Goal: Task Accomplishment & Management: Complete application form

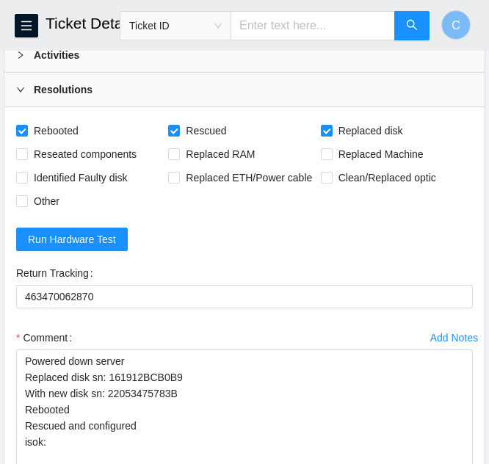
scroll to position [129, 0]
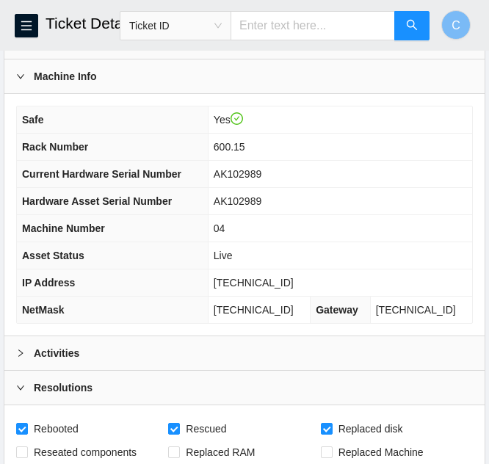
drag, startPoint x: 298, startPoint y: 276, endPoint x: 222, endPoint y: 276, distance: 76.4
click at [222, 276] on td "[TECHNICAL_ID]" at bounding box center [340, 283] width 265 height 27
copy span "[TECHNICAL_ID]"
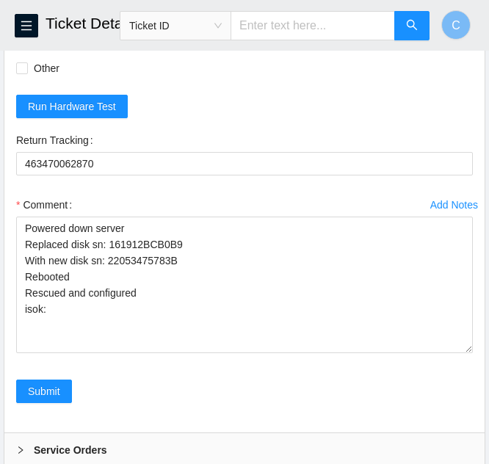
scroll to position [569, 0]
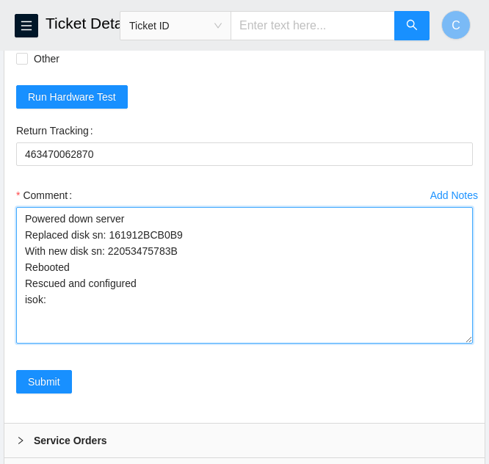
click at [76, 305] on textarea "Powered down server Replaced disk sn: 161912BCB0B9 With new disk sn: 2205347578…" at bounding box center [244, 275] width 457 height 137
paste textarea "104.121.234.135 : passed: ok"
type textarea "Powered down server Replaced disk sn: 161912BCB0B9 With new disk sn: 2205347578…"
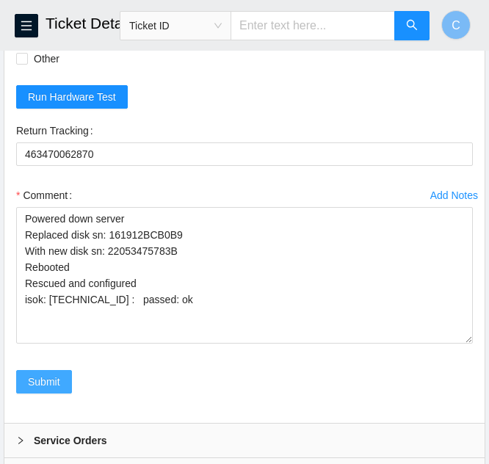
click at [32, 379] on span "Submit" at bounding box center [44, 382] width 32 height 16
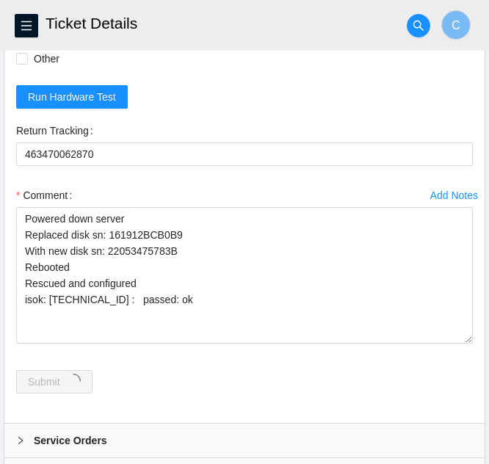
scroll to position [0, 0]
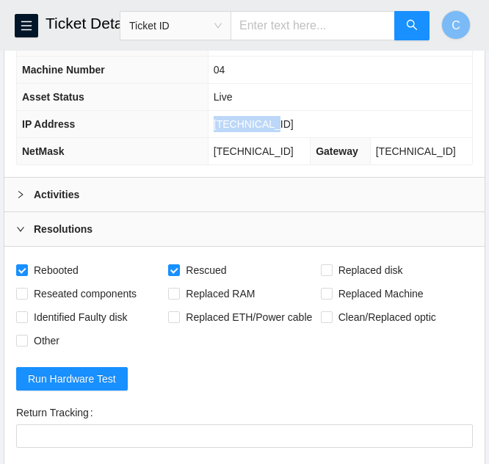
scroll to position [591, 0]
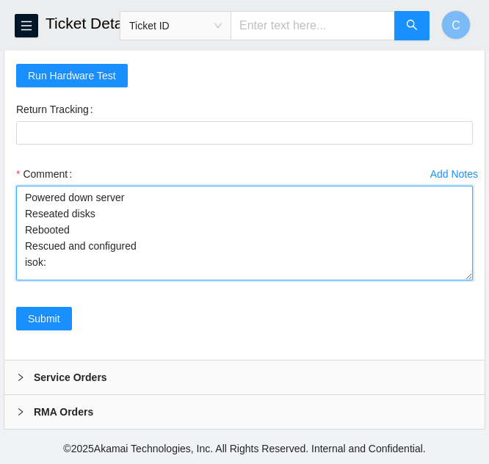
click at [63, 265] on textarea "Powered down server Reseated disks Rebooted Rescued and configured isok:" at bounding box center [244, 233] width 457 height 95
paste textarea "[TECHNICAL_ID] : passed: ok"
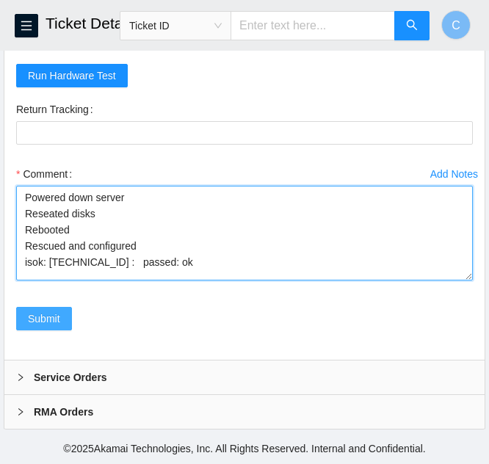
type textarea "Powered down server Reseated disks Rebooted Rescued and configured isok: [TECHN…"
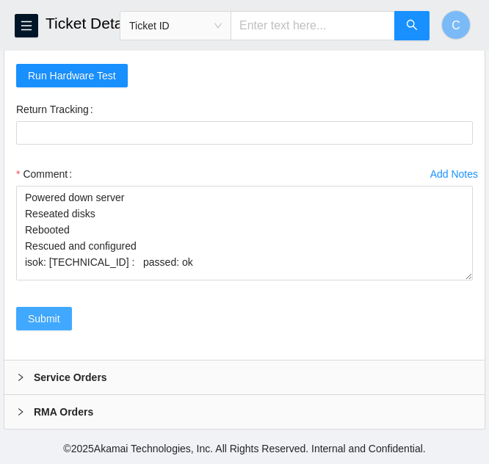
click at [55, 321] on span "Submit" at bounding box center [44, 319] width 32 height 16
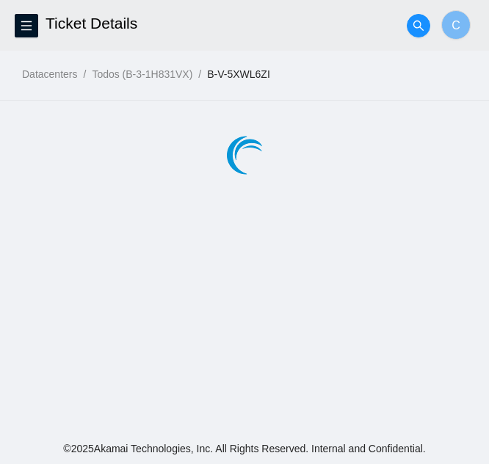
scroll to position [0, 0]
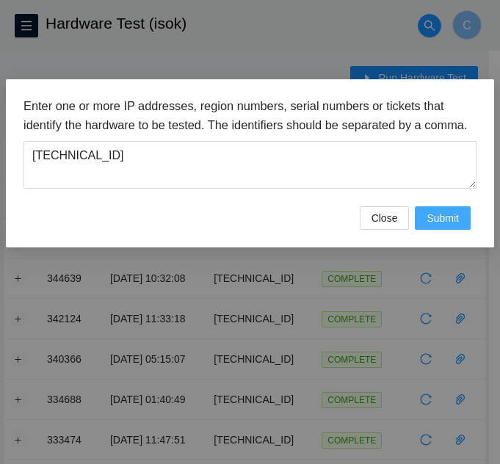
click at [456, 226] on span "Submit" at bounding box center [443, 218] width 32 height 16
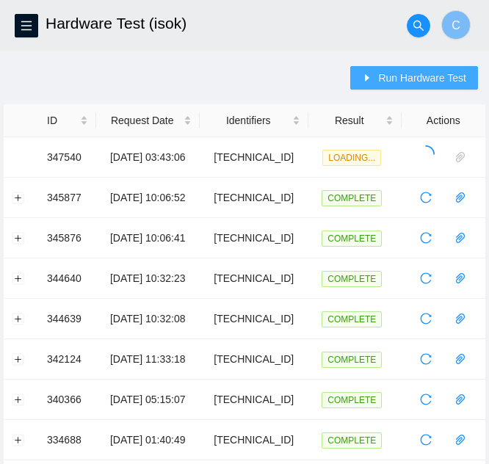
click at [422, 71] on span "Run Hardware Test" at bounding box center [422, 78] width 88 height 16
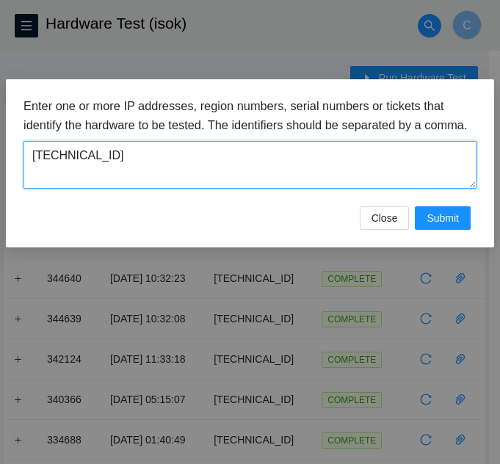
click at [255, 189] on textarea "[TECHNICAL_ID]" at bounding box center [250, 165] width 453 height 48
click at [254, 189] on textarea "23.1.32.199" at bounding box center [250, 165] width 453 height 48
click at [253, 189] on textarea "23.1.32.199" at bounding box center [250, 165] width 453 height 48
paste textarea "201"
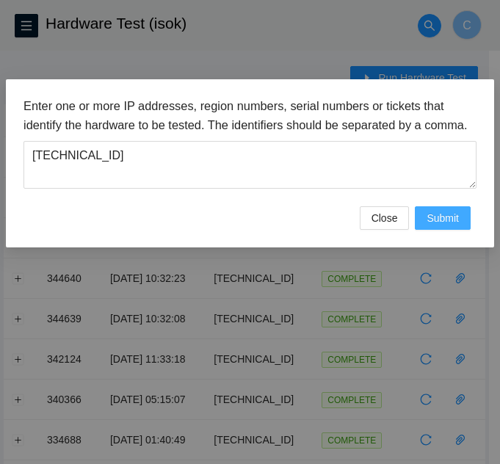
click at [442, 226] on span "Submit" at bounding box center [443, 218] width 32 height 16
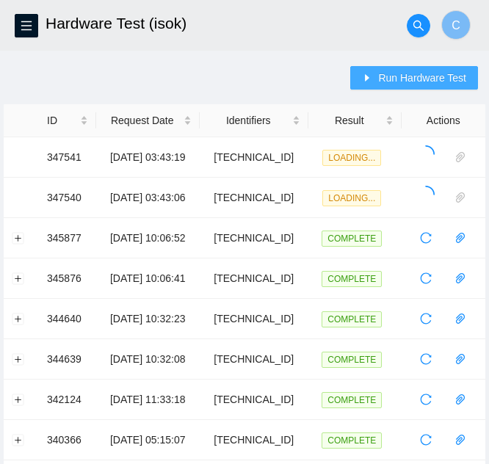
click at [377, 73] on button "Run Hardware Test" at bounding box center [414, 78] width 128 height 24
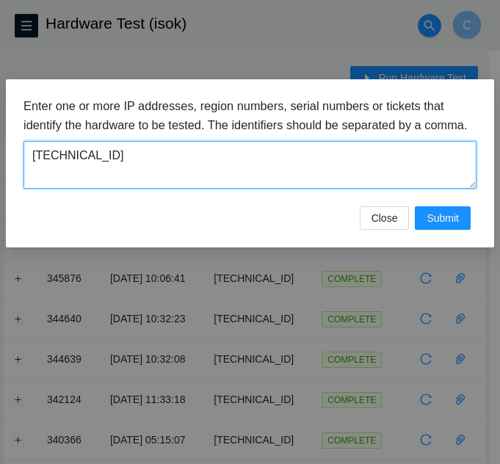
click at [276, 183] on textarea "23.1.32.201" at bounding box center [250, 165] width 453 height 48
paste textarea "82"
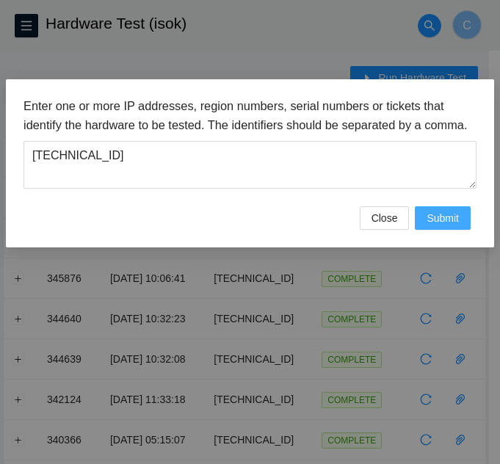
click at [442, 226] on span "Submit" at bounding box center [443, 218] width 32 height 16
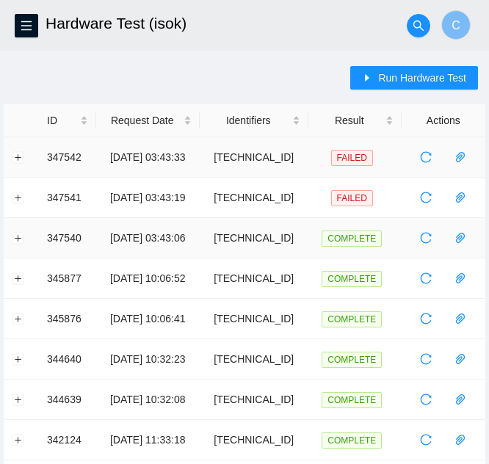
click at [7, 159] on td at bounding box center [21, 157] width 35 height 40
click at [13, 159] on button "Expand row" at bounding box center [18, 157] width 12 height 12
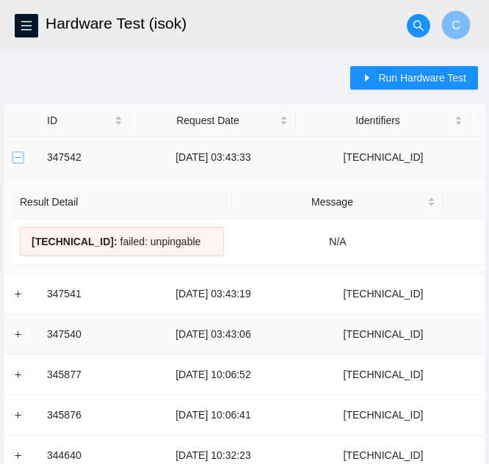
click at [21, 153] on button "Collapse row" at bounding box center [18, 157] width 12 height 12
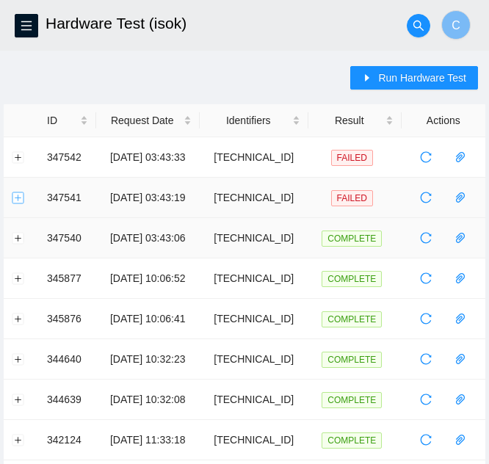
click at [15, 198] on button "Expand row" at bounding box center [18, 198] width 12 height 12
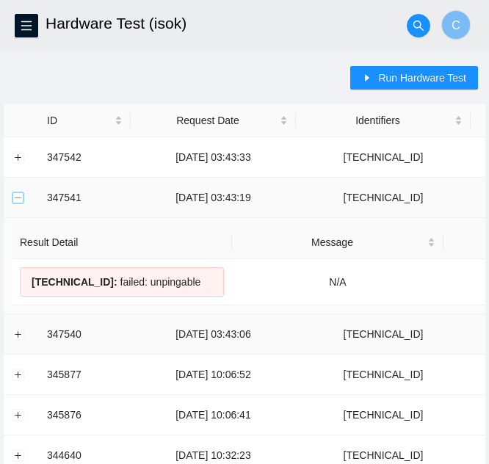
click at [15, 198] on button "Collapse row" at bounding box center [18, 198] width 12 height 12
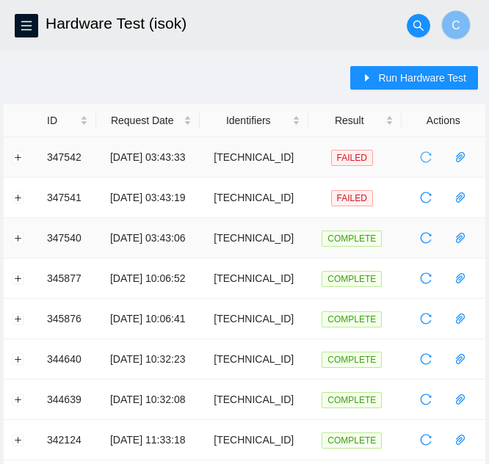
click at [424, 158] on icon "reload" at bounding box center [426, 157] width 12 height 12
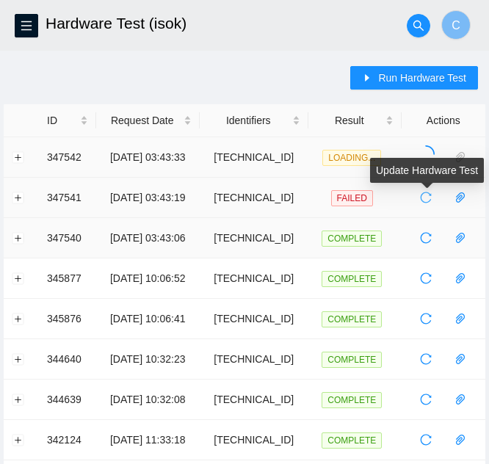
click at [424, 197] on icon "reload" at bounding box center [426, 198] width 12 height 12
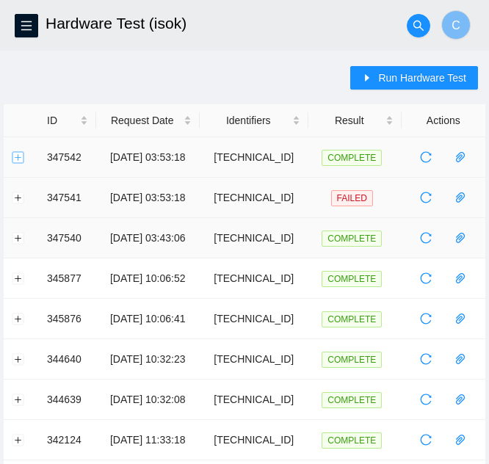
click at [24, 156] on button "Expand row" at bounding box center [18, 157] width 12 height 12
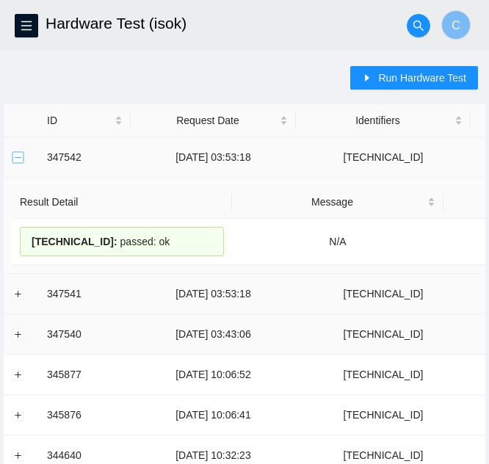
click at [21, 158] on button "Collapse row" at bounding box center [18, 157] width 12 height 12
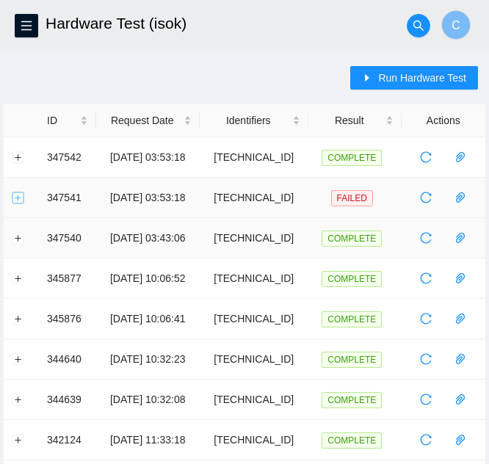
click at [20, 200] on button "Expand row" at bounding box center [18, 198] width 12 height 12
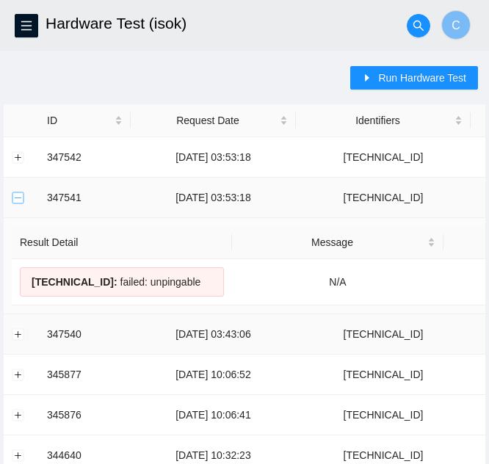
click at [20, 200] on button "Collapse row" at bounding box center [18, 198] width 12 height 12
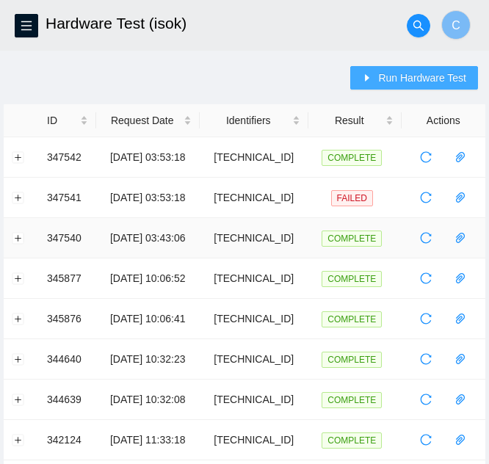
click at [400, 78] on span "Run Hardware Test" at bounding box center [422, 78] width 88 height 16
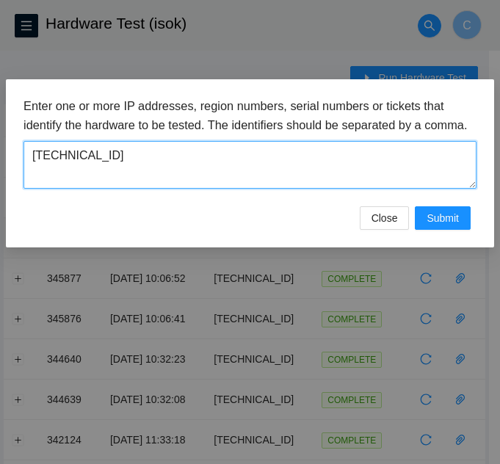
click at [267, 167] on textarea "23.1.32.82" at bounding box center [250, 165] width 453 height 48
click at [264, 166] on textarea "23.1.32.82" at bounding box center [250, 165] width 453 height 48
paste textarea "104.121.234.135"
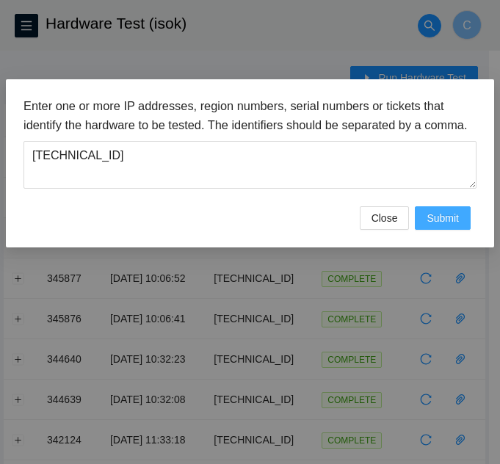
click at [440, 226] on span "Submit" at bounding box center [443, 218] width 32 height 16
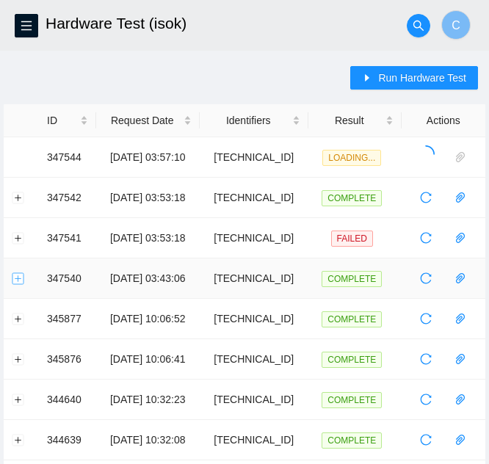
click at [22, 279] on button "Expand row" at bounding box center [18, 279] width 12 height 12
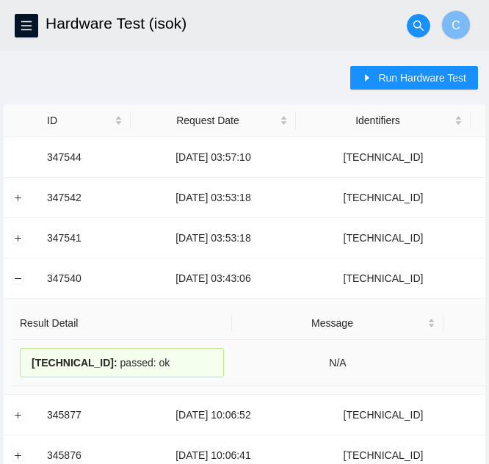
drag, startPoint x: 26, startPoint y: 364, endPoint x: 199, endPoint y: 370, distance: 172.8
click at [199, 370] on div "23.1.32.199 : passed: ok" at bounding box center [122, 362] width 204 height 29
copy div "23.1.32.199 : passed: ok"
click at [21, 282] on button "Collapse row" at bounding box center [18, 279] width 12 height 12
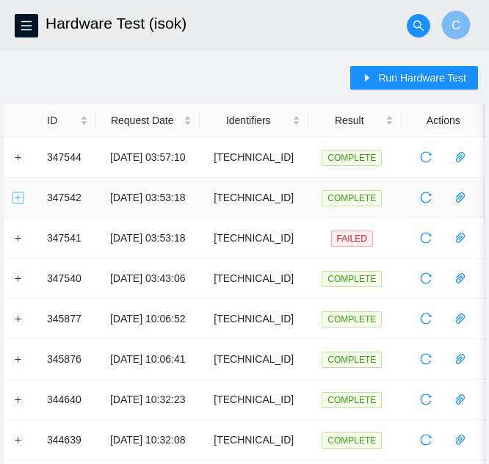
click at [15, 197] on button "Expand row" at bounding box center [18, 198] width 12 height 12
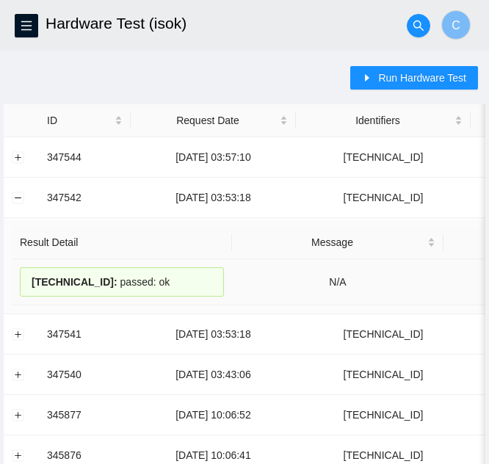
drag, startPoint x: 157, startPoint y: 276, endPoint x: 21, endPoint y: 277, distance: 135.2
click at [21, 277] on div "23.1.32.82 : passed: ok" at bounding box center [122, 281] width 204 height 29
copy div "23.1.32.82 : passed: ok"
click at [18, 197] on button "Collapse row" at bounding box center [18, 198] width 12 height 12
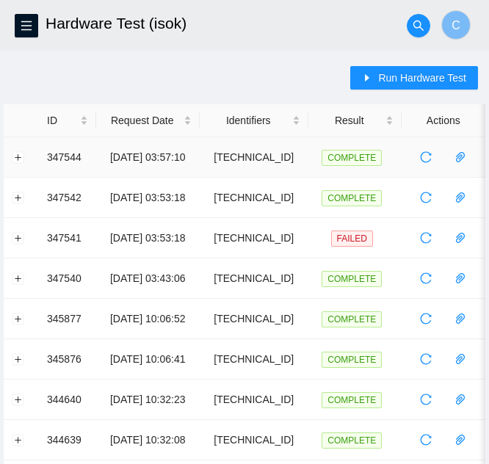
click at [10, 145] on td at bounding box center [21, 157] width 35 height 40
click at [18, 155] on button "Expand row" at bounding box center [18, 157] width 12 height 12
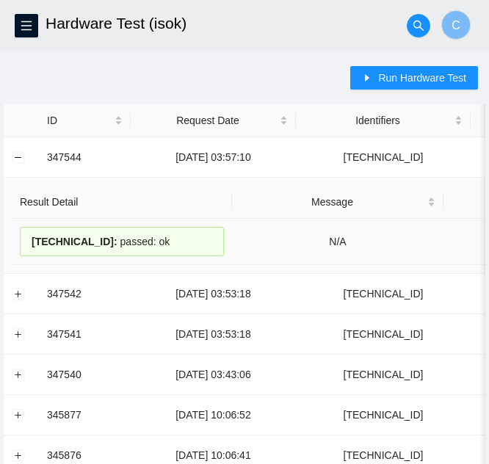
drag, startPoint x: 151, startPoint y: 243, endPoint x: 21, endPoint y: 233, distance: 130.5
click at [21, 233] on div "104.121.234.135 : passed: ok" at bounding box center [122, 241] width 204 height 29
copy div "104.121.234.135 : passed: ok"
click at [9, 158] on td at bounding box center [21, 157] width 35 height 40
click at [18, 157] on button "Collapse row" at bounding box center [18, 157] width 12 height 12
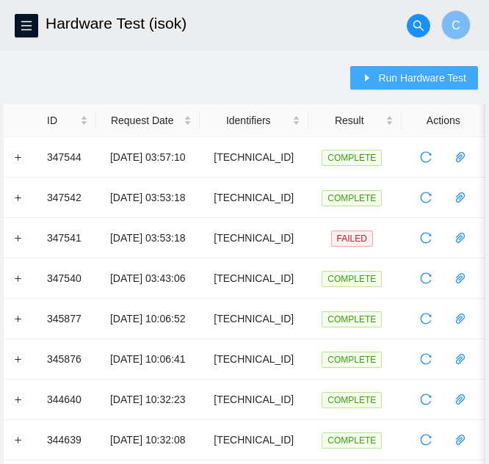
click at [393, 82] on span "Run Hardware Test" at bounding box center [422, 78] width 88 height 16
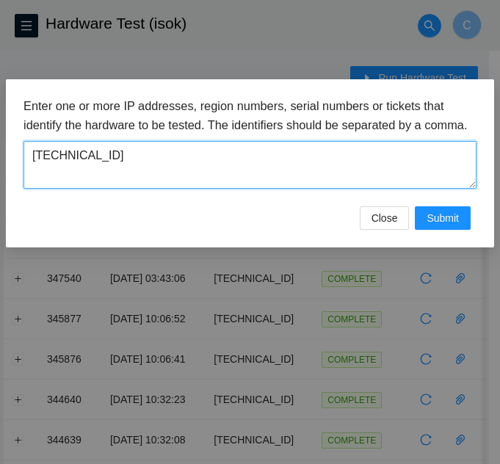
click at [193, 178] on textarea "104.121.234.135" at bounding box center [250, 165] width 453 height 48
paste textarea "23.77.200.147"
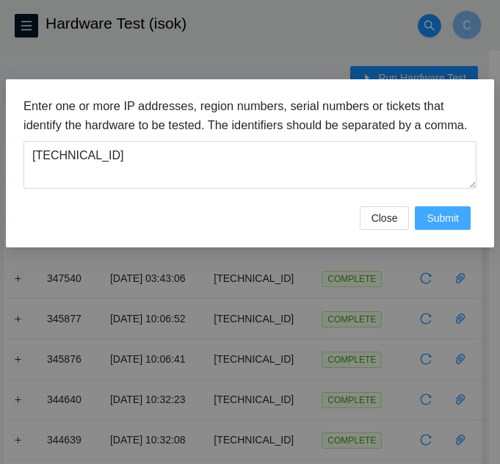
click at [442, 226] on span "Submit" at bounding box center [443, 218] width 32 height 16
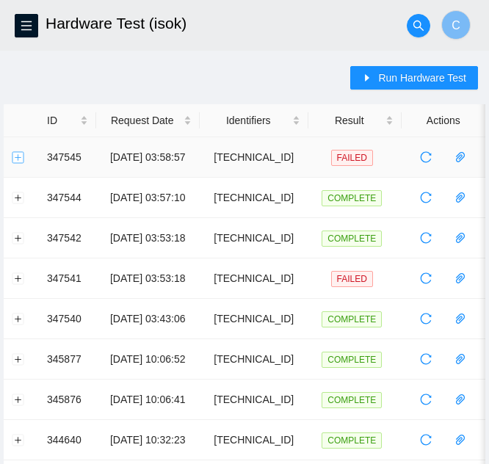
click at [24, 160] on td at bounding box center [21, 157] width 35 height 40
click at [18, 162] on button "Expand row" at bounding box center [18, 157] width 12 height 12
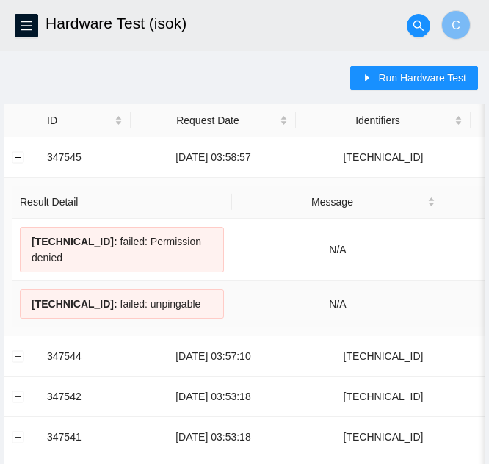
drag, startPoint x: 24, startPoint y: 304, endPoint x: 220, endPoint y: 307, distance: 195.5
click at [220, 307] on div "23.77.200.147 : failed: unpingable" at bounding box center [122, 304] width 204 height 29
copy div "23.77.200.147 : failed: unpingable"
click at [21, 155] on button "Collapse row" at bounding box center [18, 157] width 12 height 12
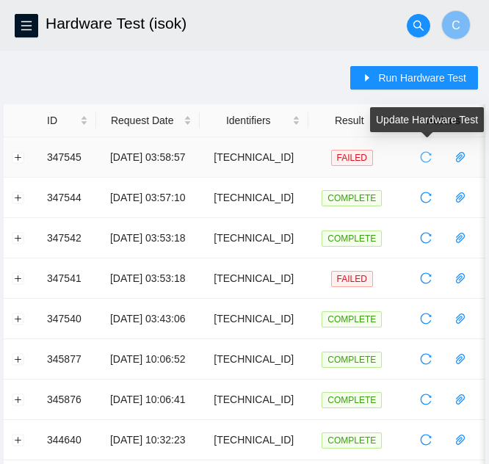
click at [427, 154] on icon "reload" at bounding box center [426, 157] width 12 height 12
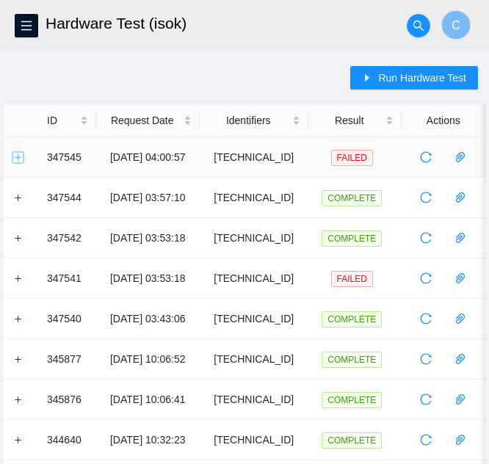
click at [24, 158] on button "Expand row" at bounding box center [18, 157] width 12 height 12
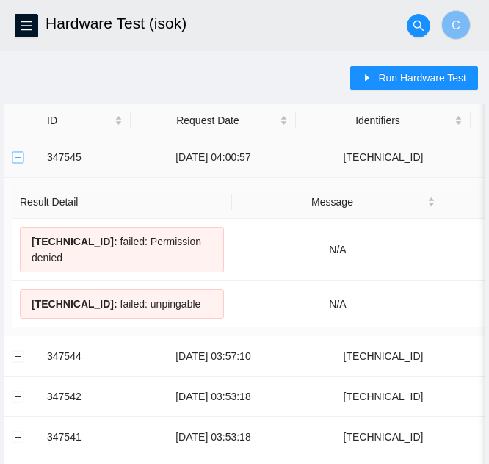
click at [24, 158] on button "Collapse row" at bounding box center [18, 157] width 12 height 12
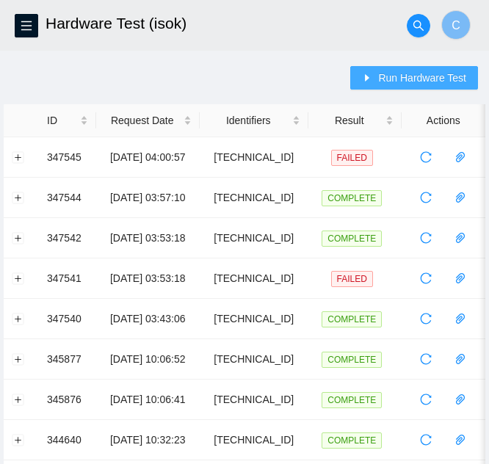
click at [397, 79] on span "Run Hardware Test" at bounding box center [422, 78] width 88 height 16
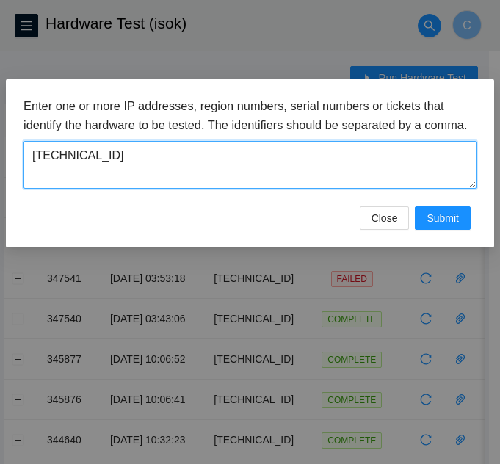
click at [193, 176] on textarea "23.77.200.147" at bounding box center [250, 165] width 453 height 48
paste textarea "23.77.200.150"
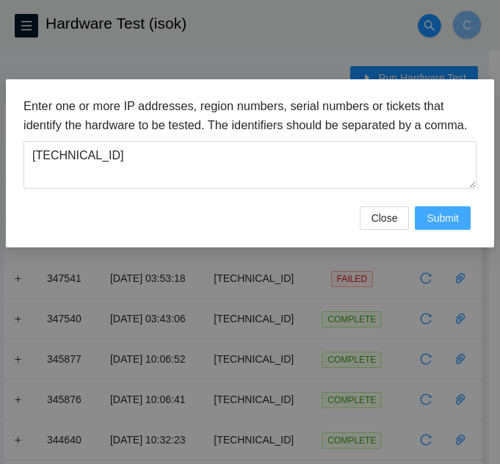
click at [448, 226] on span "Submit" at bounding box center [443, 218] width 32 height 16
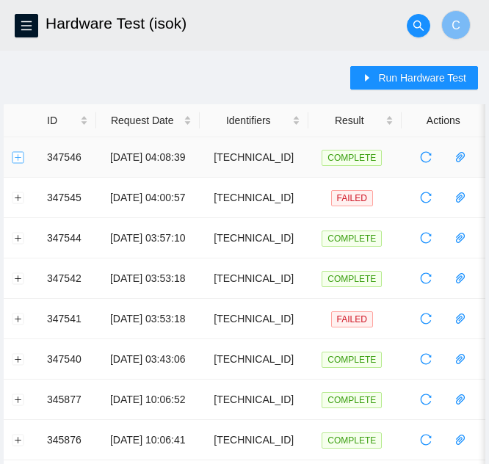
click at [18, 157] on button "Expand row" at bounding box center [18, 157] width 12 height 12
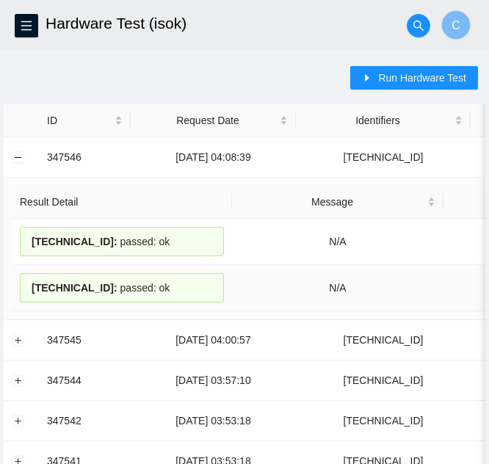
drag, startPoint x: 170, startPoint y: 295, endPoint x: 29, endPoint y: 299, distance: 140.4
click at [29, 299] on div "23.77.200.150 : passed: ok" at bounding box center [122, 287] width 204 height 29
copy div "23.77.200.150 : passed: ok"
click at [22, 160] on button "Collapse row" at bounding box center [18, 157] width 12 height 12
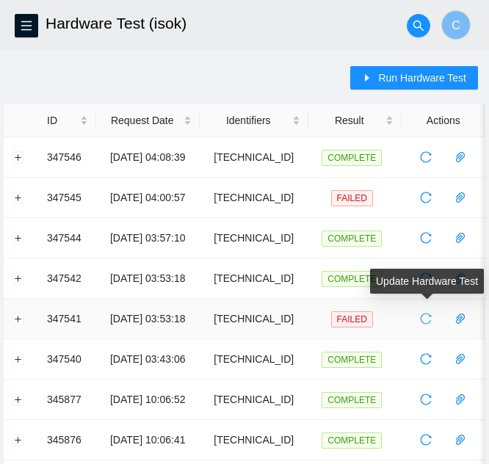
click at [425, 322] on icon "reload" at bounding box center [426, 319] width 12 height 12
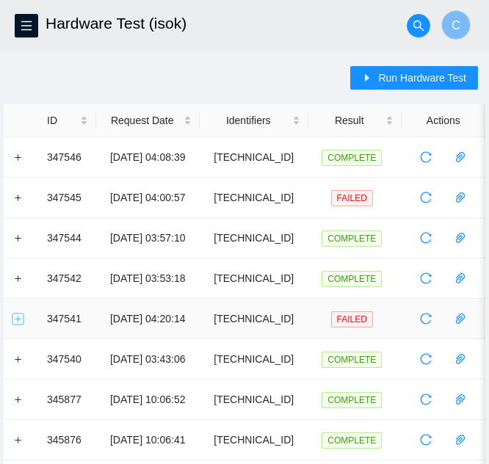
click at [13, 314] on button "Expand row" at bounding box center [18, 319] width 12 height 12
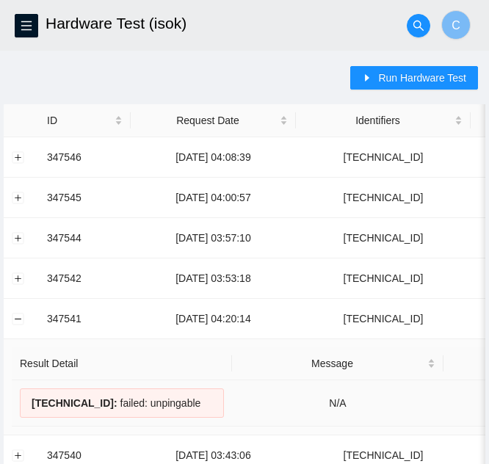
drag, startPoint x: 26, startPoint y: 398, endPoint x: 192, endPoint y: 398, distance: 165.3
click at [192, 398] on div "23.1.32.201 : failed: unpingable" at bounding box center [122, 403] width 204 height 29
copy div "23.1.32.201 : failed: unpingable"
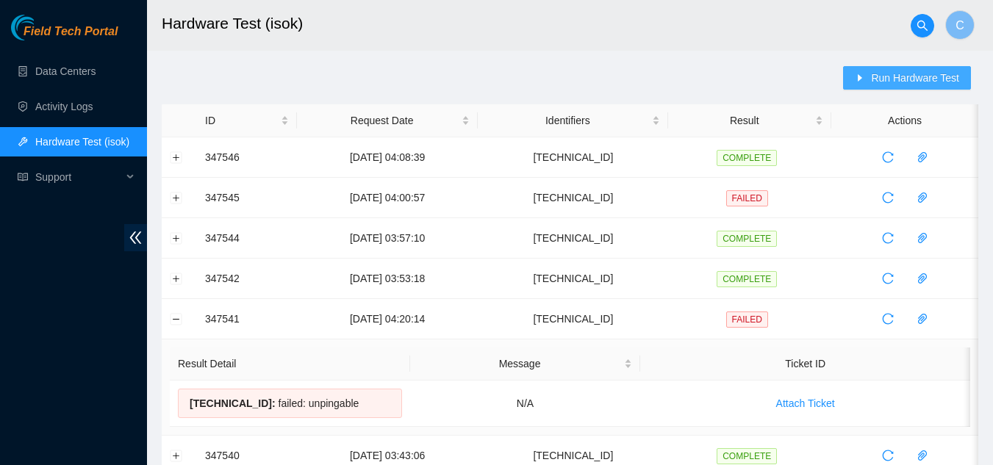
click at [489, 76] on span "Run Hardware Test" at bounding box center [915, 78] width 88 height 16
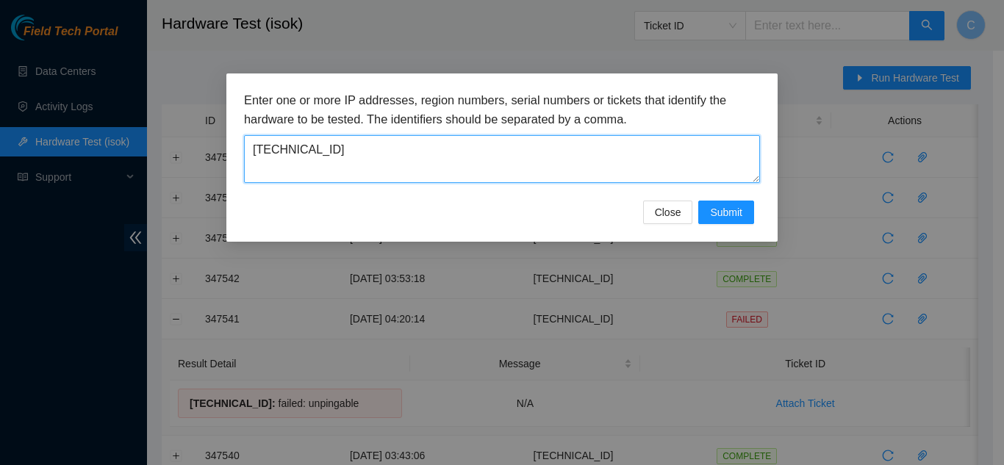
click at [409, 172] on textarea "23.77.200.150" at bounding box center [502, 159] width 516 height 48
click at [409, 171] on textarea "23.77.200.150" at bounding box center [502, 159] width 516 height 48
click at [409, 170] on textarea "23.77.200.150" at bounding box center [502, 159] width 516 height 48
paste textarea "42.149.27"
type textarea "23.42.149.27"
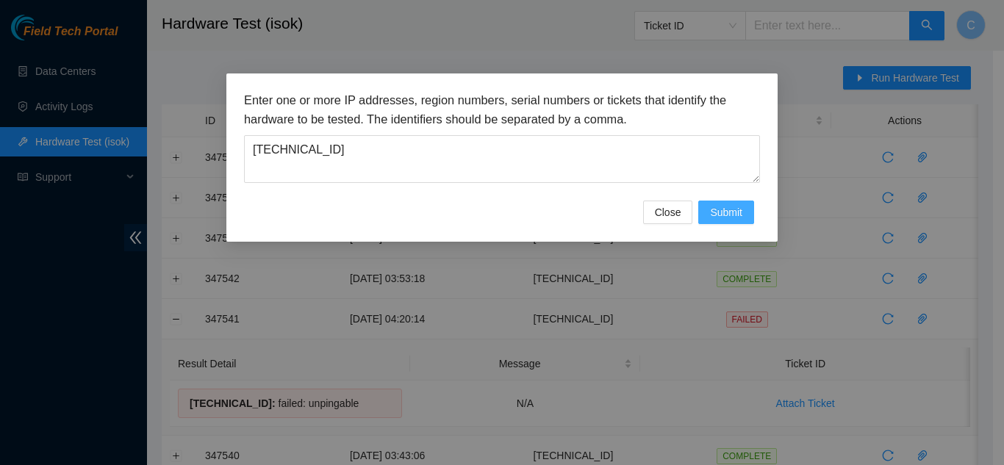
click at [489, 217] on span "Submit" at bounding box center [726, 212] width 32 height 16
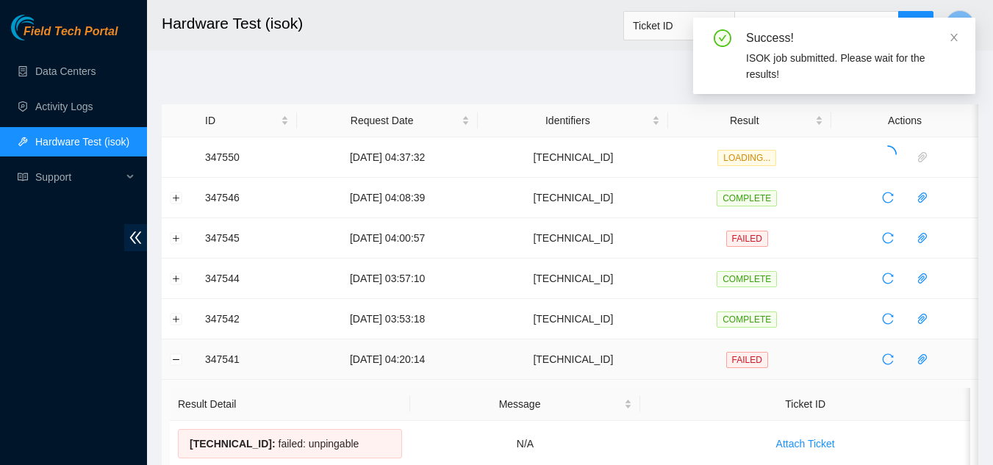
click at [177, 366] on td at bounding box center [179, 359] width 35 height 40
click at [177, 361] on button "Collapse row" at bounding box center [176, 359] width 12 height 12
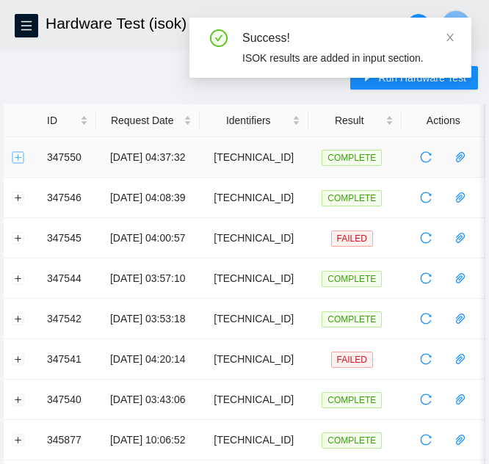
click at [12, 158] on button "Expand row" at bounding box center [18, 157] width 12 height 12
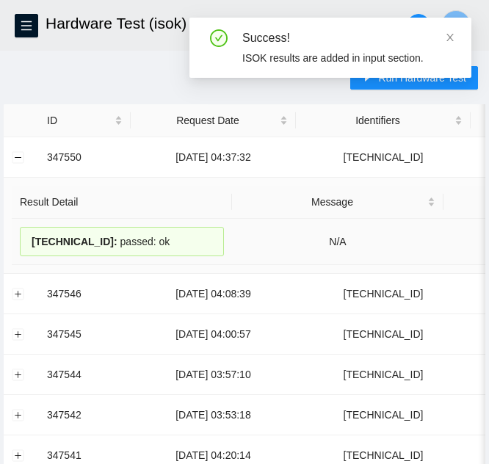
drag, startPoint x: 151, startPoint y: 239, endPoint x: 6, endPoint y: 243, distance: 145.6
click at [6, 243] on td "Result Detail Message Ticket ID 23.42.149.27 : passed: ok N/A Attach Ticket" at bounding box center [379, 226] width 751 height 96
click at [71, 242] on span "23.42.149.27 :" at bounding box center [75, 242] width 86 height 12
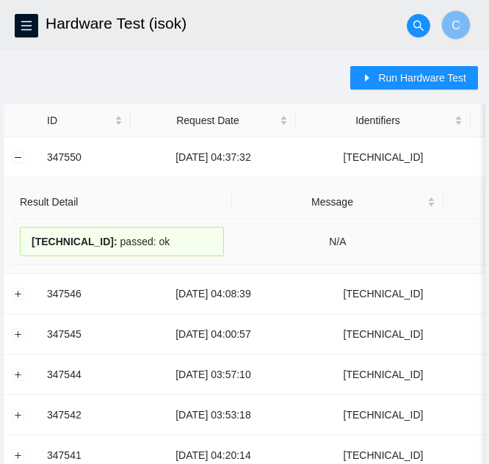
drag, startPoint x: 102, startPoint y: 235, endPoint x: 29, endPoint y: 237, distance: 73.5
click at [29, 237] on div "23.42.149.27 : passed: ok" at bounding box center [122, 241] width 204 height 29
click at [12, 161] on button "Collapse row" at bounding box center [18, 157] width 12 height 12
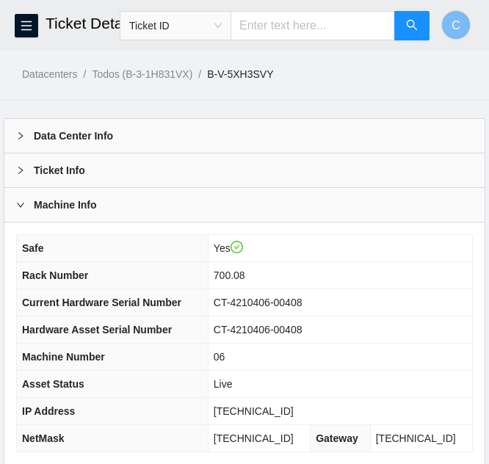
scroll to position [184, 0]
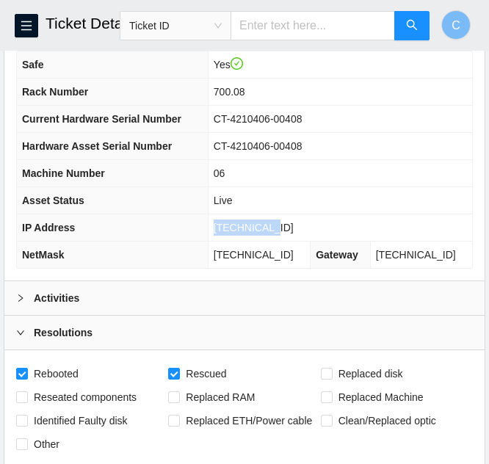
click at [231, 220] on td "23.1.32.201" at bounding box center [340, 228] width 265 height 27
copy span "23.1.32.201"
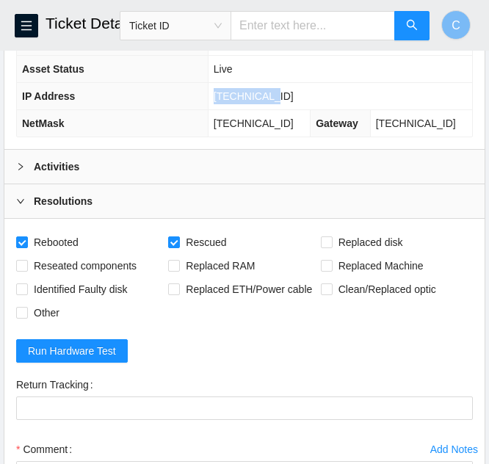
scroll to position [551, 0]
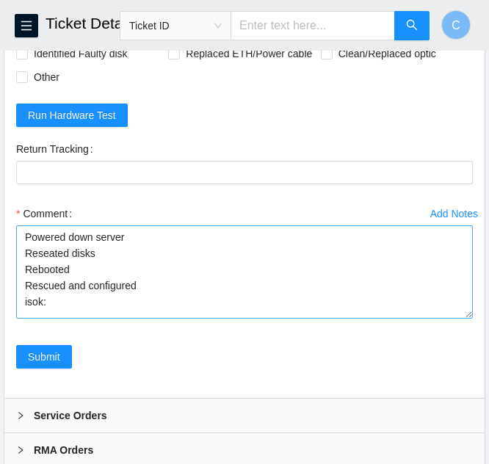
drag, startPoint x: 471, startPoint y: 276, endPoint x: 466, endPoint y: 317, distance: 42.2
click at [466, 317] on textarea "Powered down server Reseated disks Rebooted Rescued and configured isok:" at bounding box center [244, 272] width 457 height 93
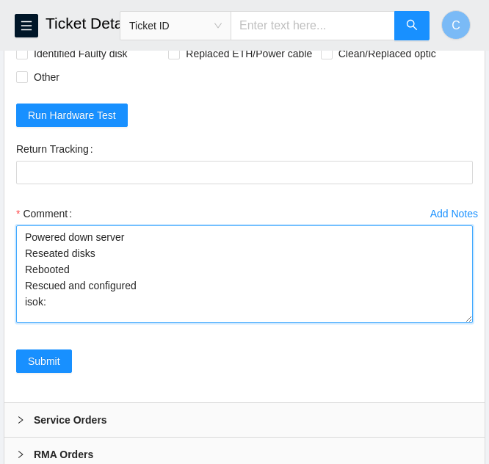
click at [102, 300] on textarea "Powered down server Reseated disks Rebooted Rescued and configured isok:" at bounding box center [244, 275] width 457 height 98
paste textarea "23.1.32.201 : failed: unpingable"
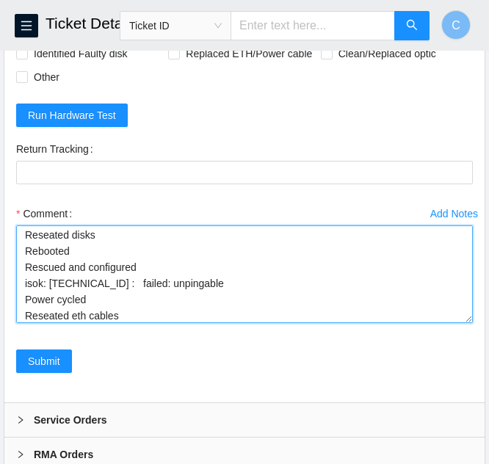
scroll to position [35, 0]
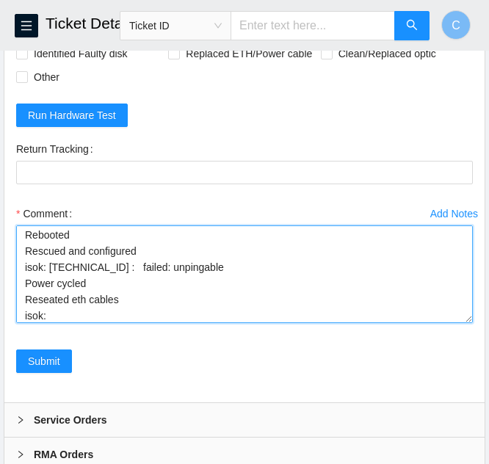
paste textarea "23.1.32.201 : failed: unpingable"
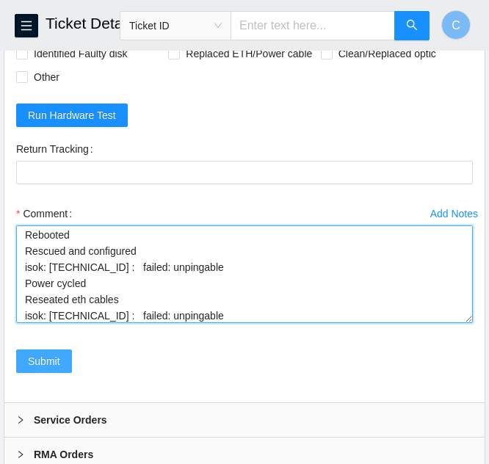
type textarea "Powered down server Reseated disks Rebooted Rescued and configured isok: 23.1.3…"
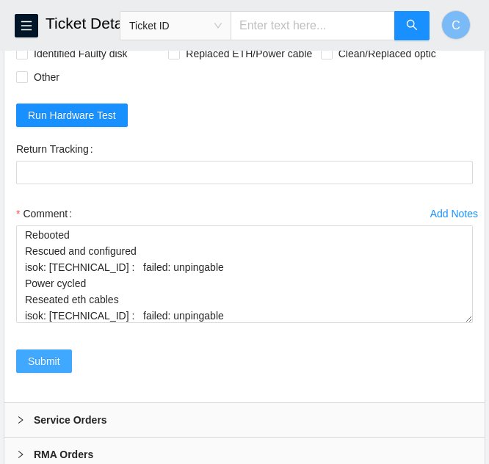
click at [34, 369] on span "Submit" at bounding box center [44, 361] width 32 height 16
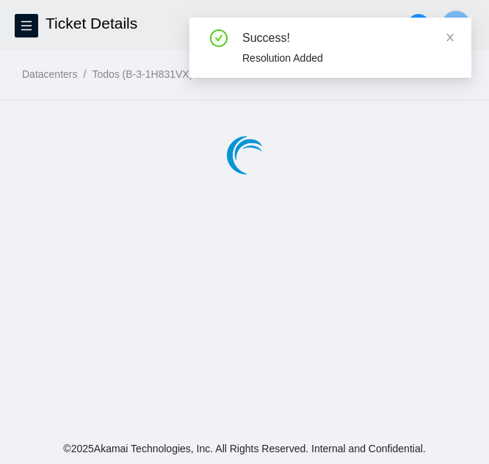
scroll to position [0, 0]
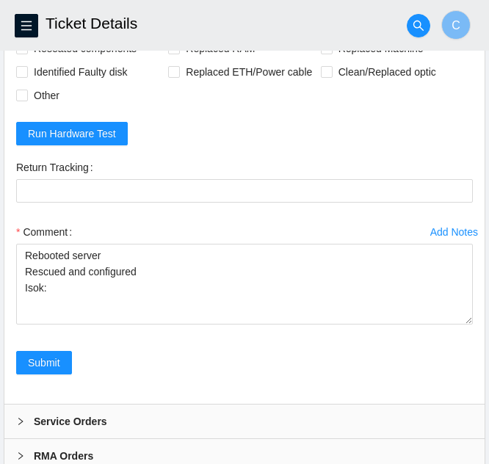
scroll to position [1038, 0]
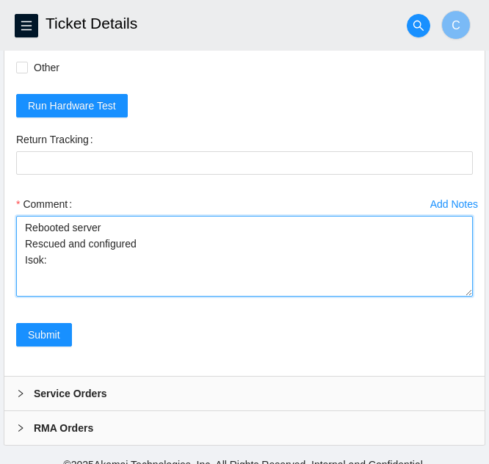
drag, startPoint x: 61, startPoint y: 244, endPoint x: 42, endPoint y: 254, distance: 21.7
click at [37, 256] on textarea "Rebooted server Rescued and configured Isok:" at bounding box center [244, 256] width 457 height 81
click at [54, 249] on textarea "Rebooted server Rescued and configured Isok:" at bounding box center [244, 256] width 457 height 81
paste textarea "23.1.32.82 : passed: ok"
type textarea "Rebooted server Rescued and configured Isok: 23.1.32.82 : passed: ok"
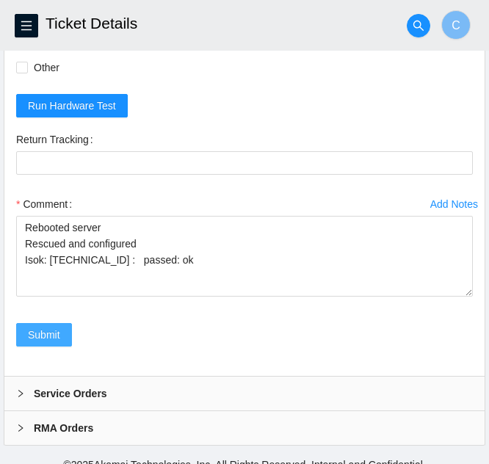
click at [52, 327] on span "Submit" at bounding box center [44, 335] width 32 height 16
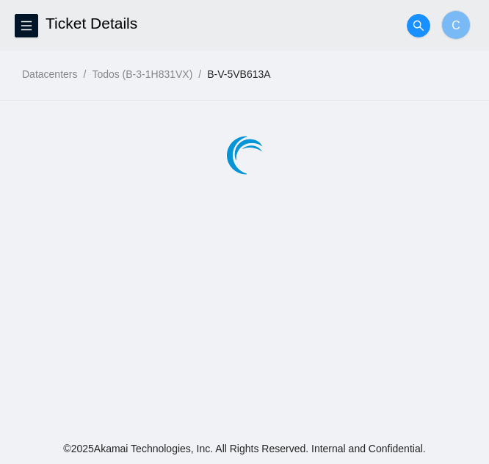
scroll to position [0, 0]
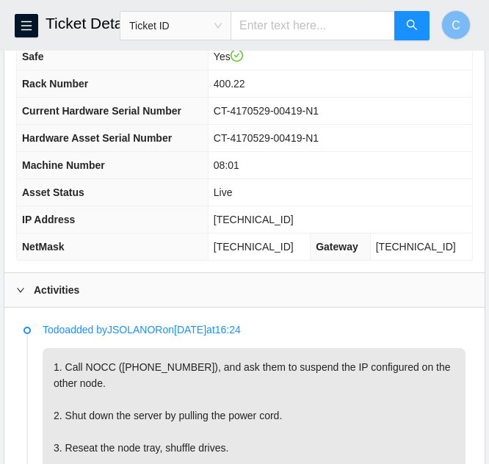
scroll to position [191, 0]
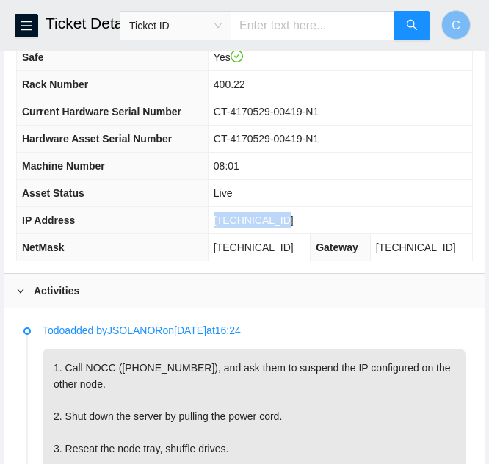
drag, startPoint x: 290, startPoint y: 219, endPoint x: 218, endPoint y: 221, distance: 72.0
click at [218, 221] on tr "IP Address [TECHNICAL_ID]" at bounding box center [245, 220] width 456 height 27
copy tr "[TECHNICAL_ID]"
click at [81, 292] on div "Activities" at bounding box center [244, 291] width 481 height 34
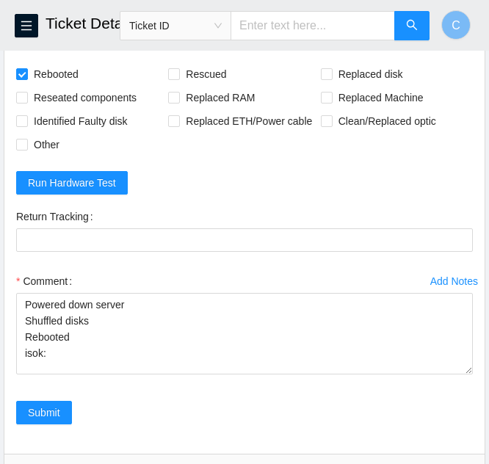
scroll to position [485, 0]
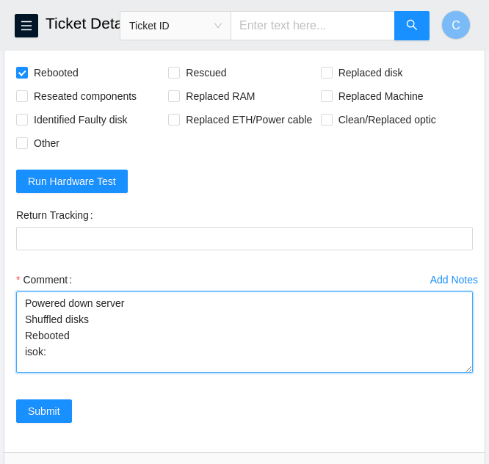
click at [76, 356] on textarea "Powered down server Shuffled disks Rebooted isok:" at bounding box center [244, 333] width 457 height 82
paste textarea "23.77.200.147 : failed: unpingable"
type textarea "Powered down server Shuffled disks Rebooted isok: 23.77.200.147 : failed: unpin…"
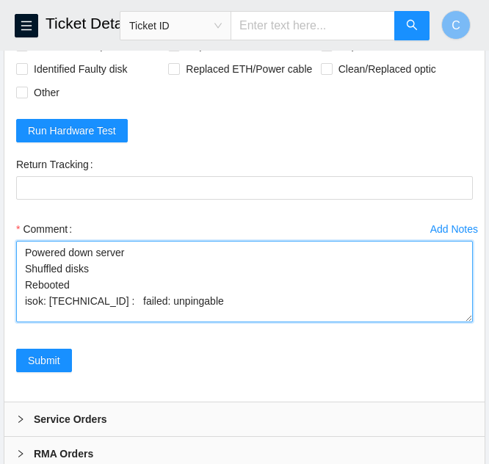
scroll to position [558, 0]
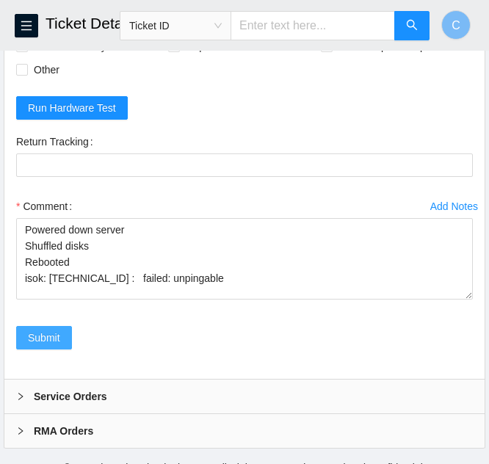
click at [43, 334] on span "Submit" at bounding box center [44, 338] width 32 height 16
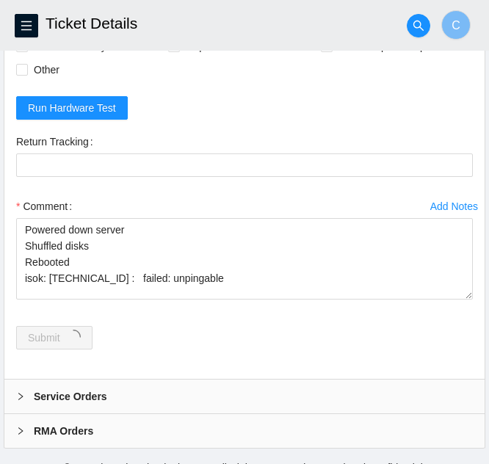
scroll to position [0, 0]
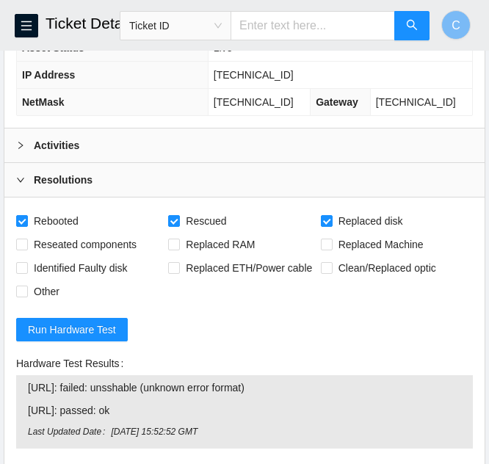
scroll to position [264, 0]
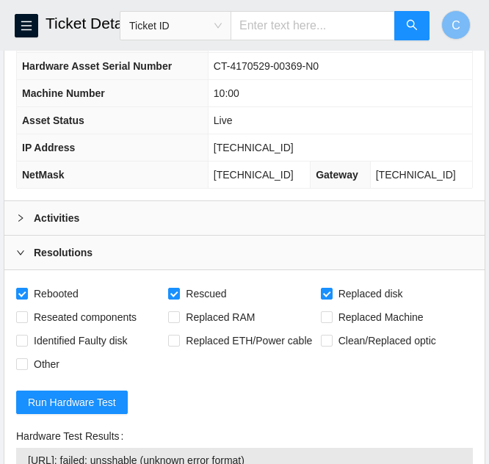
click at [158, 222] on div "Activities" at bounding box center [244, 218] width 481 height 34
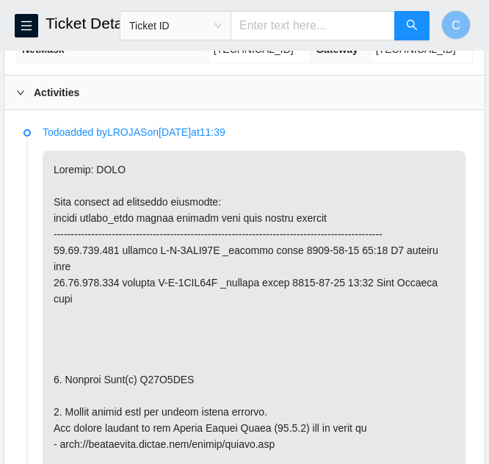
scroll to position [411, 0]
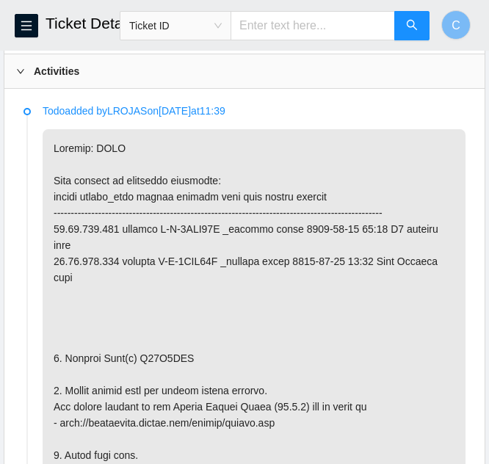
drag, startPoint x: 323, startPoint y: 150, endPoint x: 359, endPoint y: 101, distance: 60.8
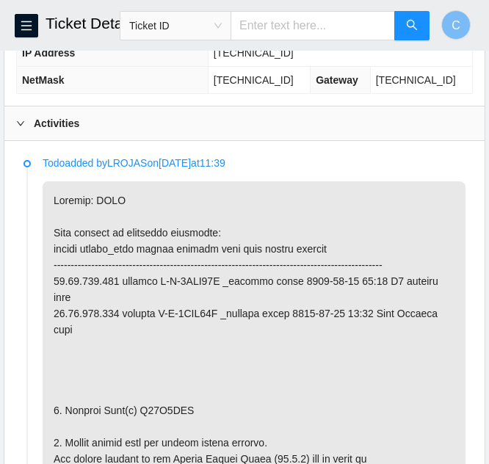
scroll to position [337, 0]
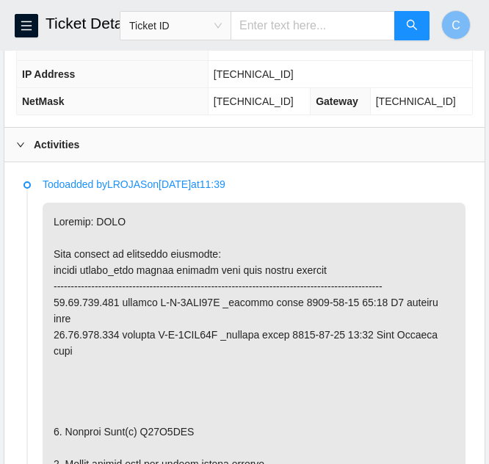
click at [149, 148] on div "Activities" at bounding box center [244, 145] width 481 height 34
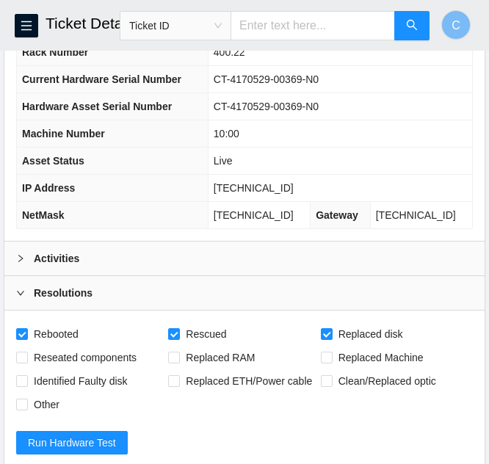
scroll to position [190, 0]
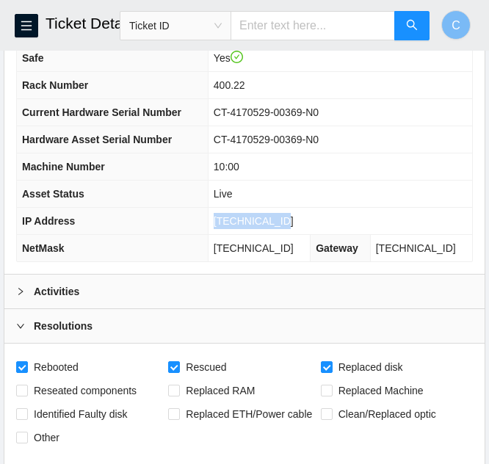
drag, startPoint x: 297, startPoint y: 220, endPoint x: 222, endPoint y: 220, distance: 75.0
click at [222, 220] on td "23.77.200.150" at bounding box center [340, 221] width 265 height 27
copy span "23.77.200.150"
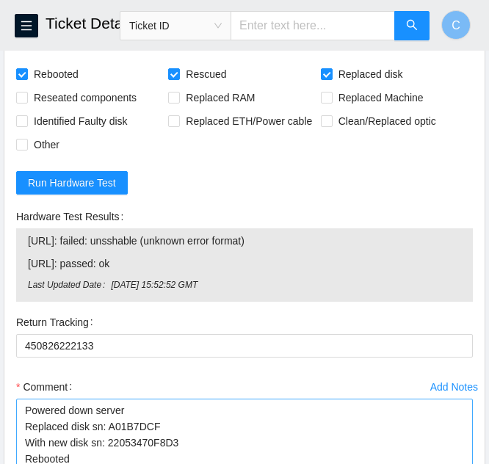
scroll to position [558, 0]
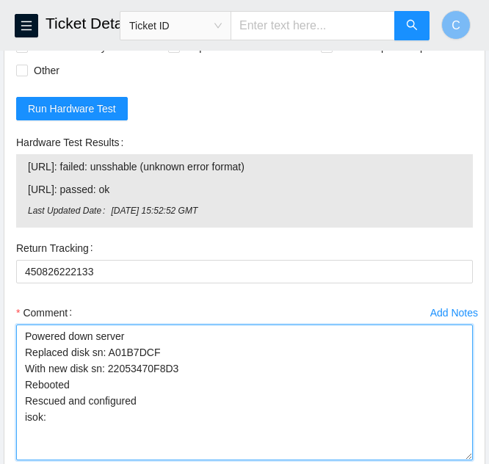
click at [72, 421] on textarea "Powered down server Replaced disk sn: A01B7DCF With new disk sn: 22053470F8D3 R…" at bounding box center [244, 393] width 457 height 136
drag, startPoint x: 72, startPoint y: 417, endPoint x: 52, endPoint y: 405, distance: 23.4
click at [53, 405] on textarea "Powered down server Replaced disk sn: A01B7DCF With new disk sn: 22053470F8D3 R…" at bounding box center [244, 393] width 457 height 136
paste textarea "23.77.200.150 : passed: ok"
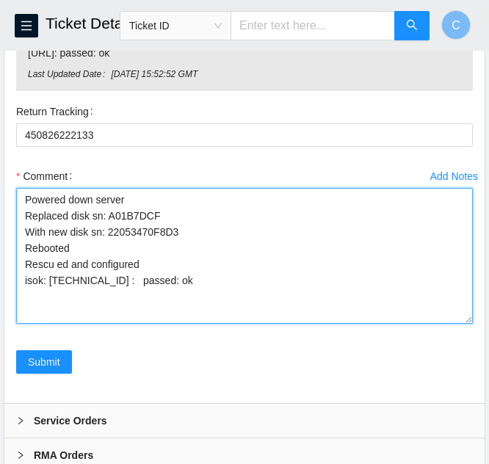
scroll to position [705, 0]
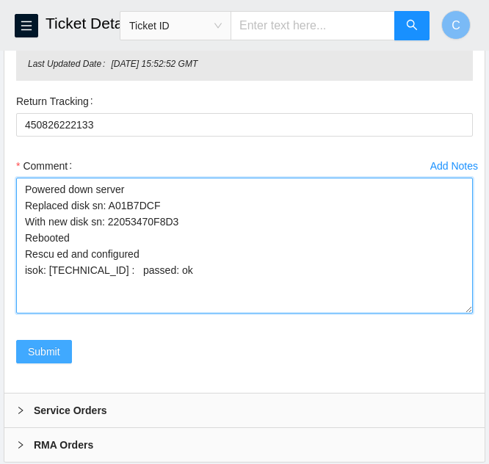
type textarea "Powered down server Replaced disk sn: A01B7DCF With new disk sn: 22053470F8D3 R…"
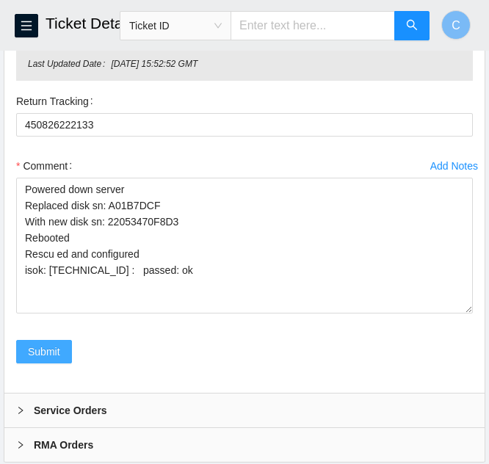
click at [27, 343] on button "Submit" at bounding box center [44, 352] width 56 height 24
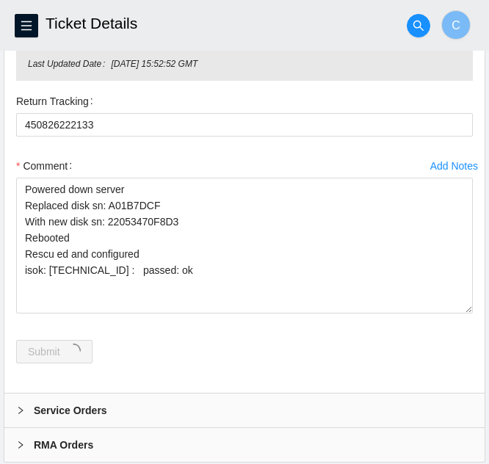
scroll to position [0, 0]
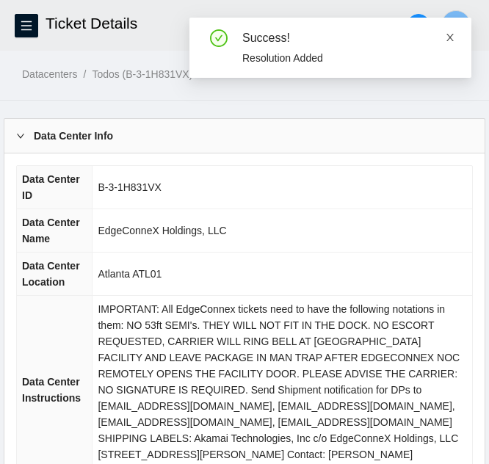
click at [448, 34] on icon "close" at bounding box center [450, 37] width 10 height 10
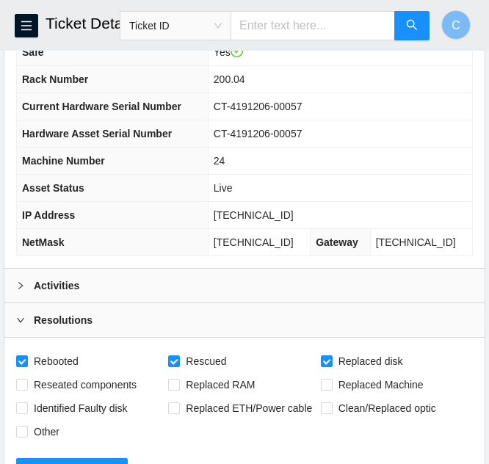
scroll to position [214, 0]
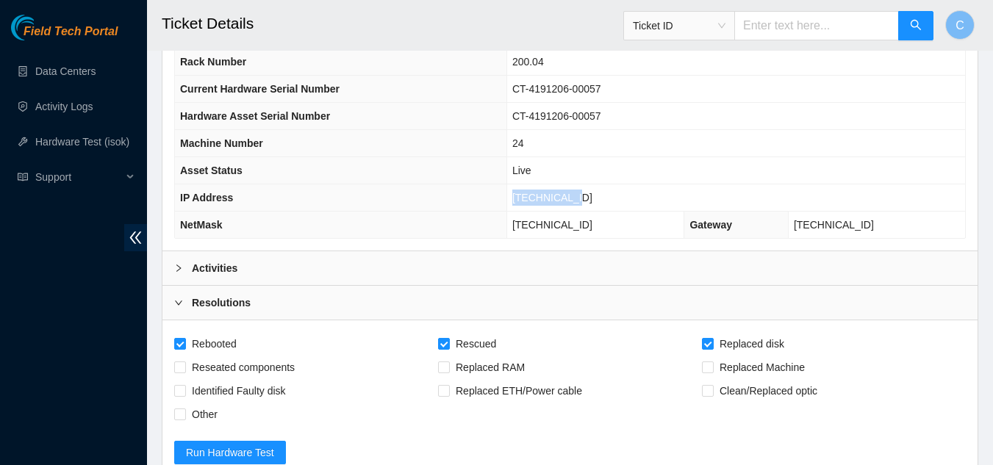
drag, startPoint x: 573, startPoint y: 196, endPoint x: 542, endPoint y: 196, distance: 30.9
click at [489, 196] on td "[TECHNICAL_ID]" at bounding box center [735, 197] width 458 height 27
copy span "[TECHNICAL_ID]"
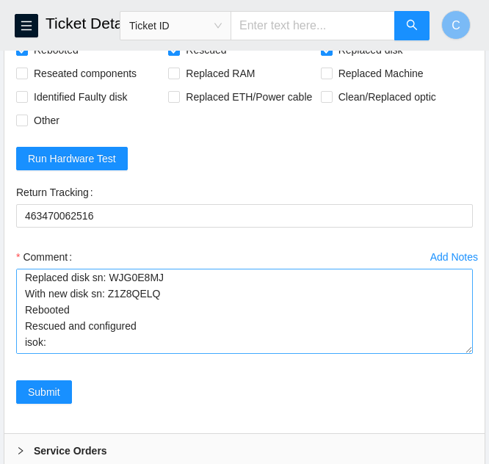
scroll to position [35, 0]
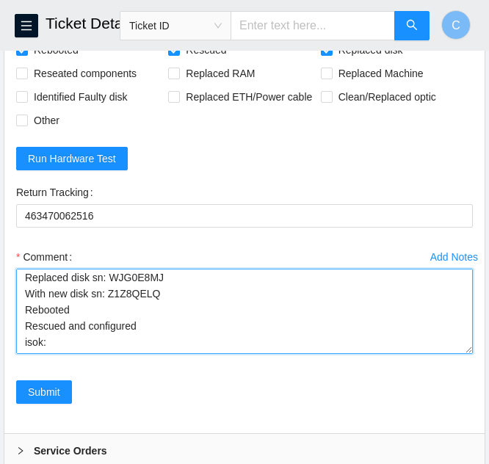
click at [53, 328] on textarea "Powered down server Replaced disk sn: WJG0E8MJ With new disk sn: Z1Z8QELQ Reboo…" at bounding box center [244, 311] width 457 height 85
paste textarea "[TECHNICAL_ID] : passed: ok"
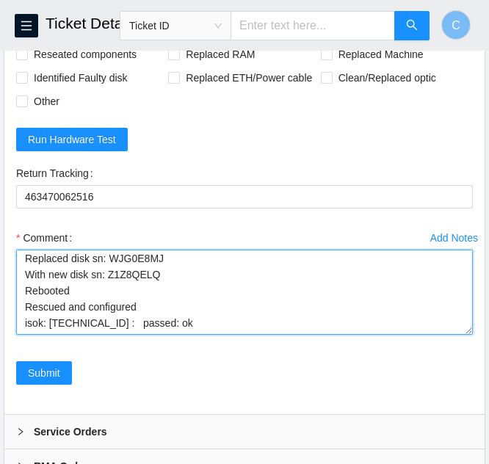
scroll to position [581, 0]
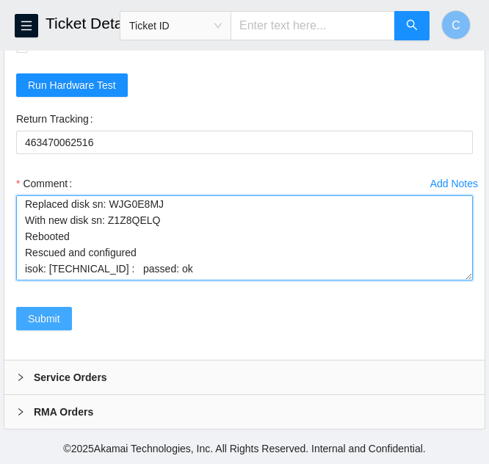
type textarea "Powered down server Replaced disk sn: WJG0E8MJ With new disk sn: Z1Z8QELQ Reboo…"
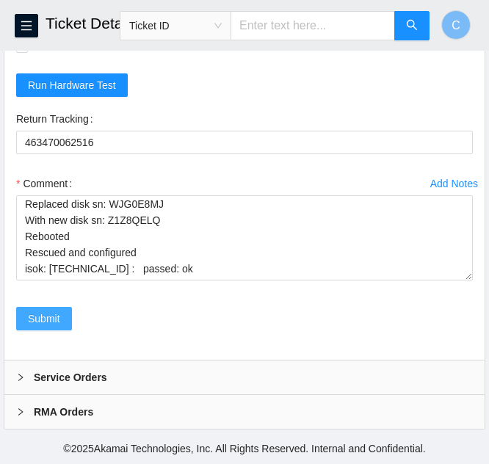
click at [36, 312] on span "Submit" at bounding box center [44, 319] width 32 height 16
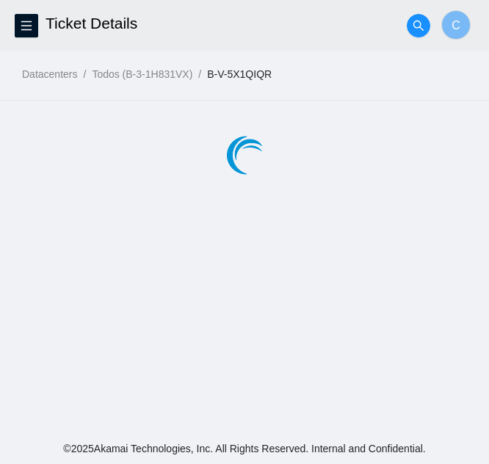
scroll to position [0, 0]
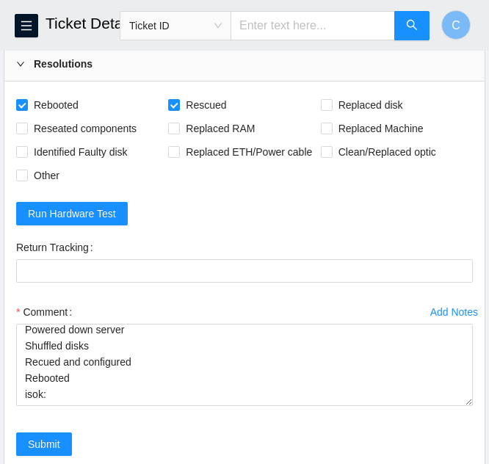
scroll to position [478, 0]
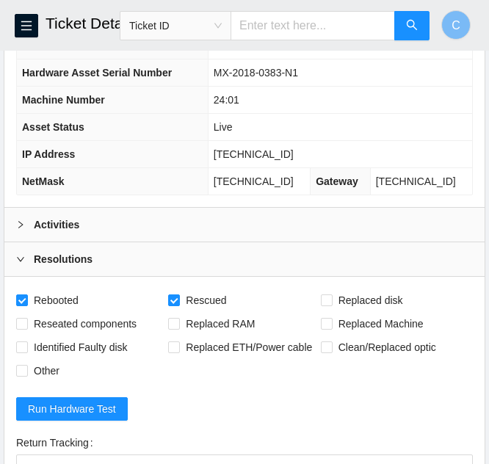
click at [109, 223] on div "Activities" at bounding box center [244, 225] width 481 height 34
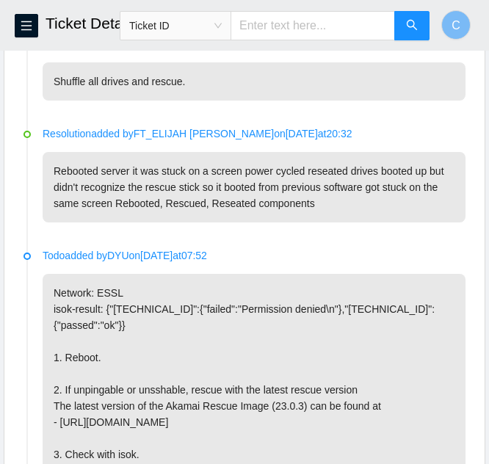
scroll to position [404, 0]
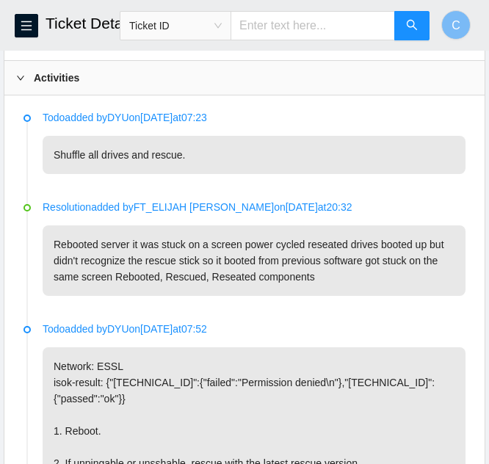
click at [43, 83] on b "Activities" at bounding box center [57, 78] width 46 height 16
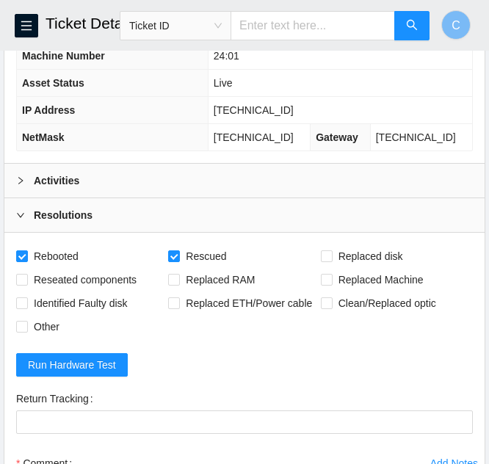
scroll to position [298, 0]
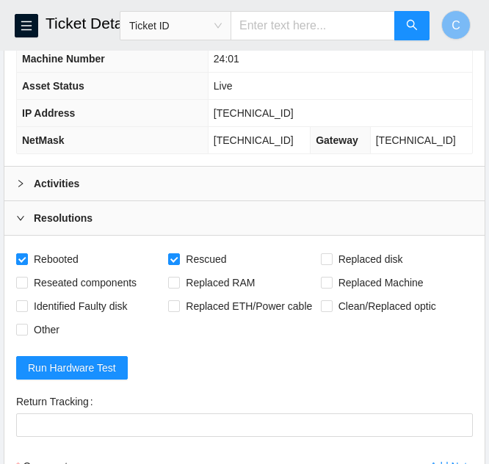
click at [224, 192] on div "Activities" at bounding box center [244, 184] width 481 height 34
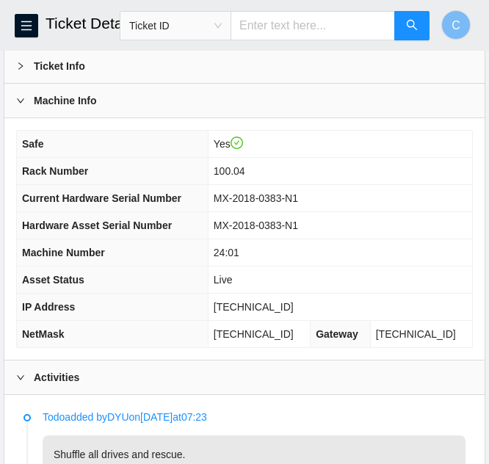
scroll to position [74, 0]
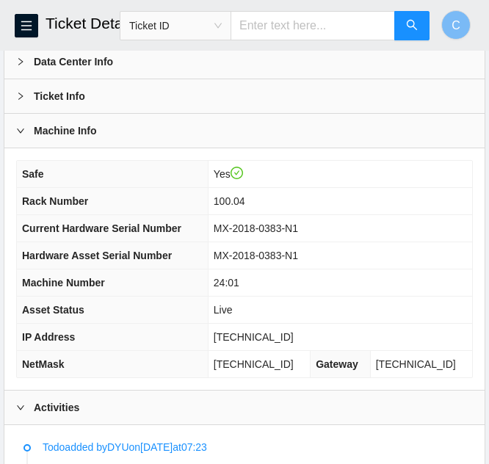
click at [211, 401] on div "Activities" at bounding box center [244, 408] width 481 height 34
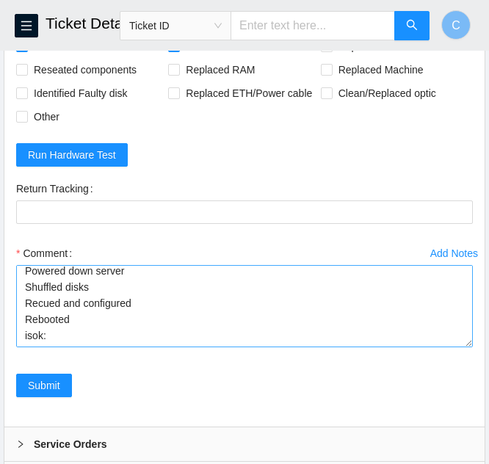
scroll to position [512, 0]
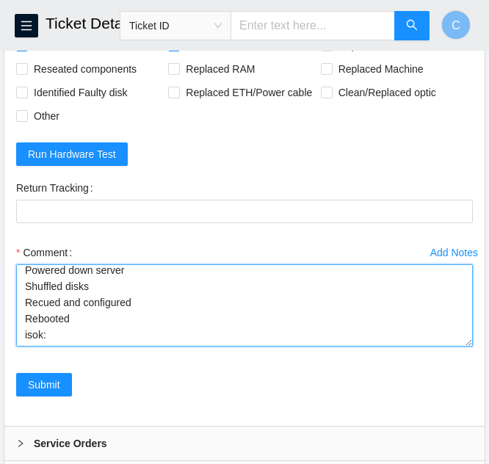
click at [73, 338] on textarea "Powered down server Shuffled disks Recued and configured Rebooted isok:" at bounding box center [244, 306] width 457 height 82
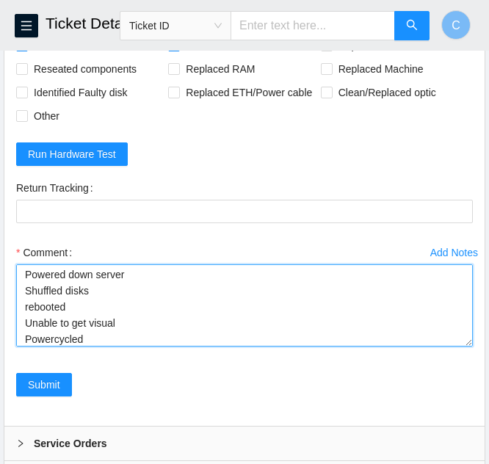
scroll to position [18, 0]
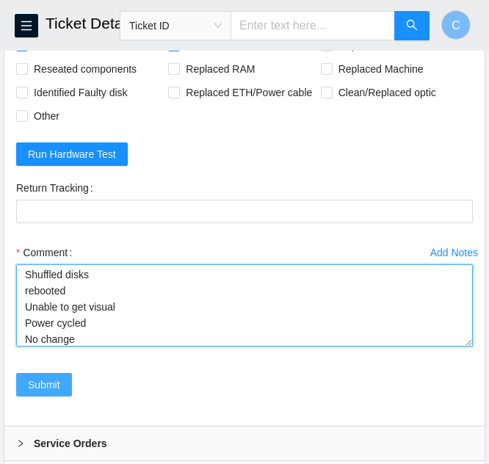
type textarea "Powered down server Shuffled disks rebooted Unable to get visual Power cycled N…"
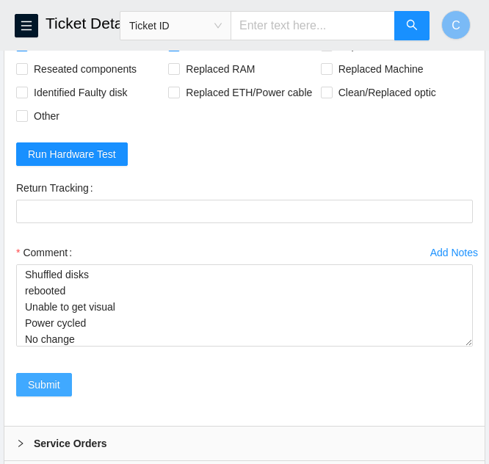
click at [51, 390] on span "Submit" at bounding box center [44, 385] width 32 height 16
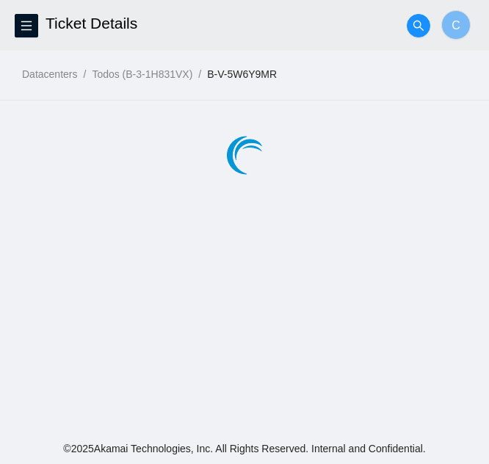
scroll to position [0, 0]
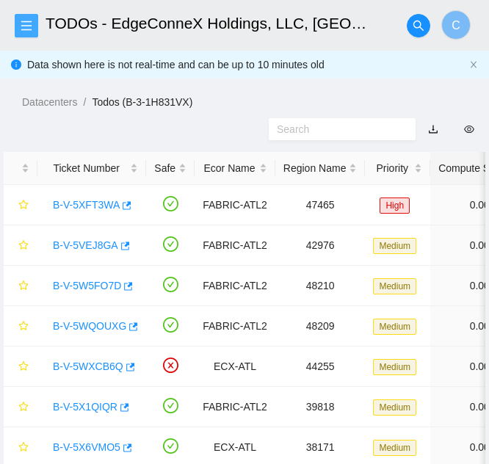
click at [21, 25] on icon "menu" at bounding box center [27, 26] width 12 height 12
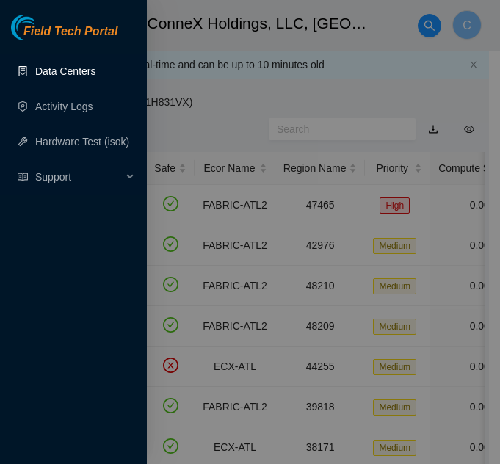
click at [45, 68] on link "Data Centers" at bounding box center [65, 71] width 60 height 12
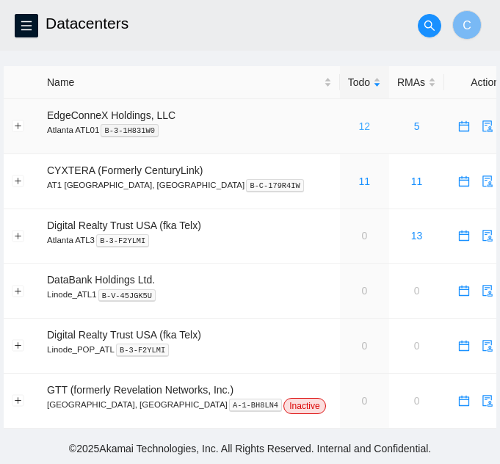
click at [359, 129] on link "12" at bounding box center [365, 127] width 12 height 12
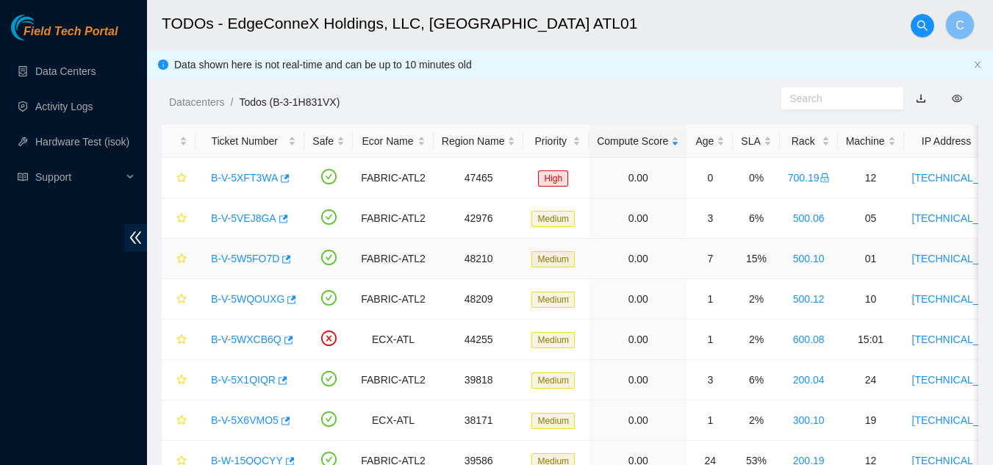
click at [238, 259] on link "B-V-5W5FO7D" at bounding box center [245, 259] width 68 height 12
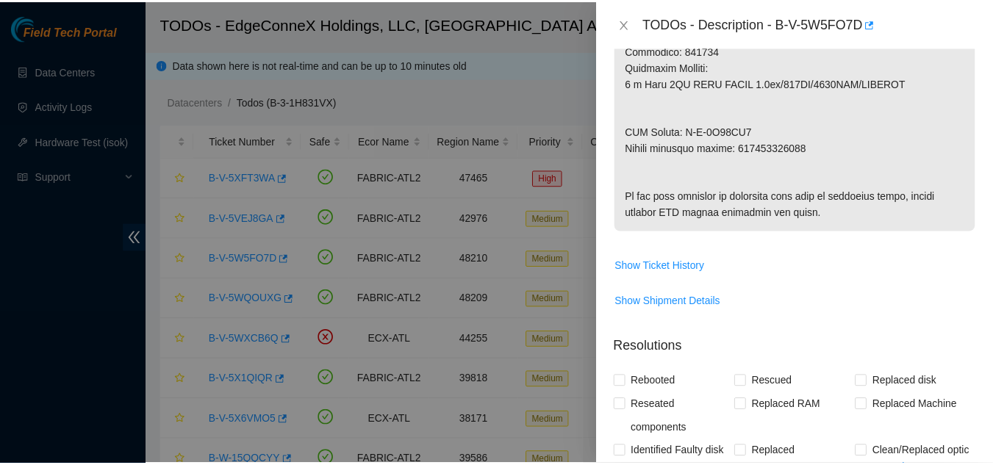
scroll to position [882, 0]
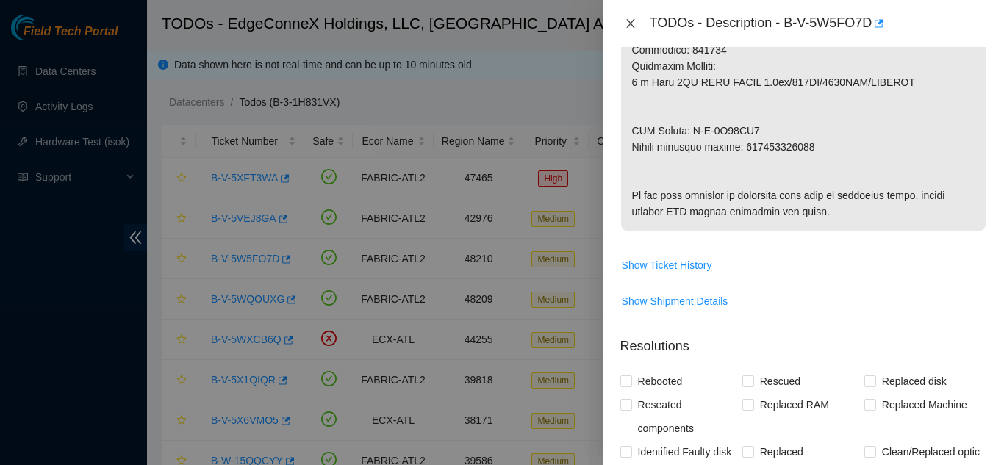
click at [489, 22] on icon "close" at bounding box center [631, 24] width 12 height 12
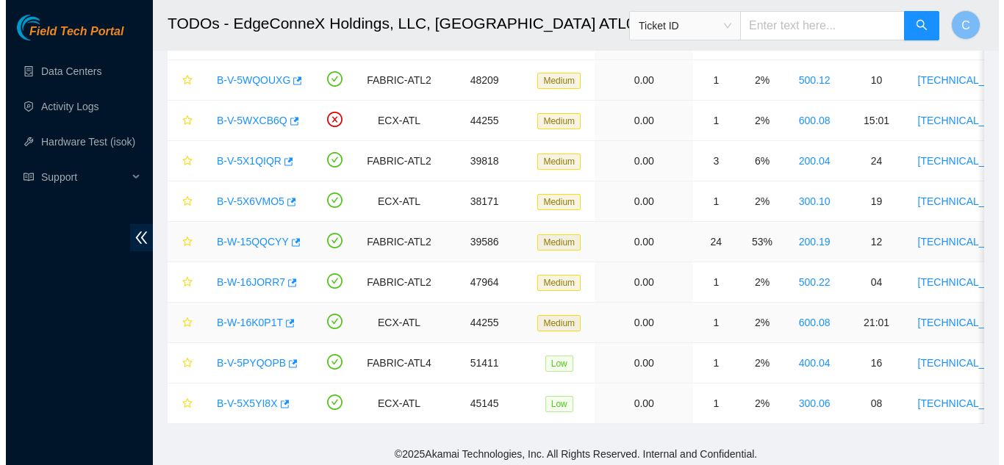
scroll to position [234, 0]
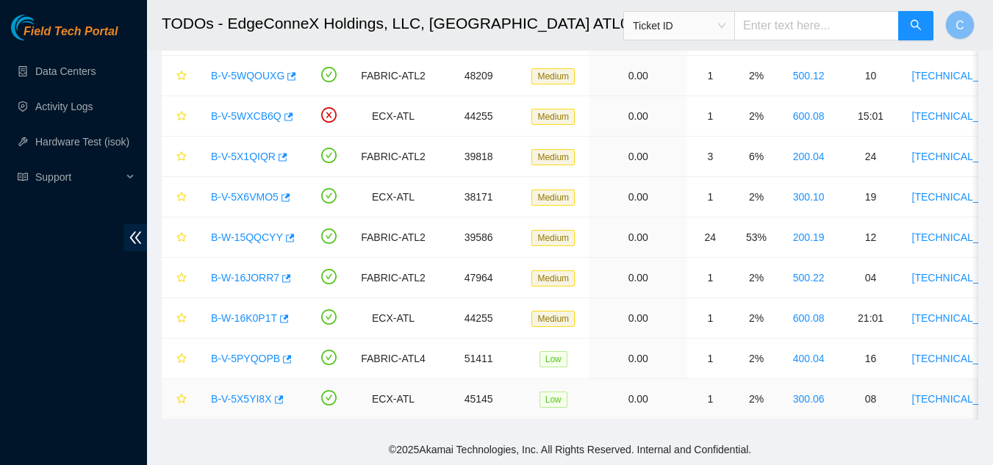
click at [240, 393] on link "B-V-5X5YI8X" at bounding box center [241, 399] width 61 height 12
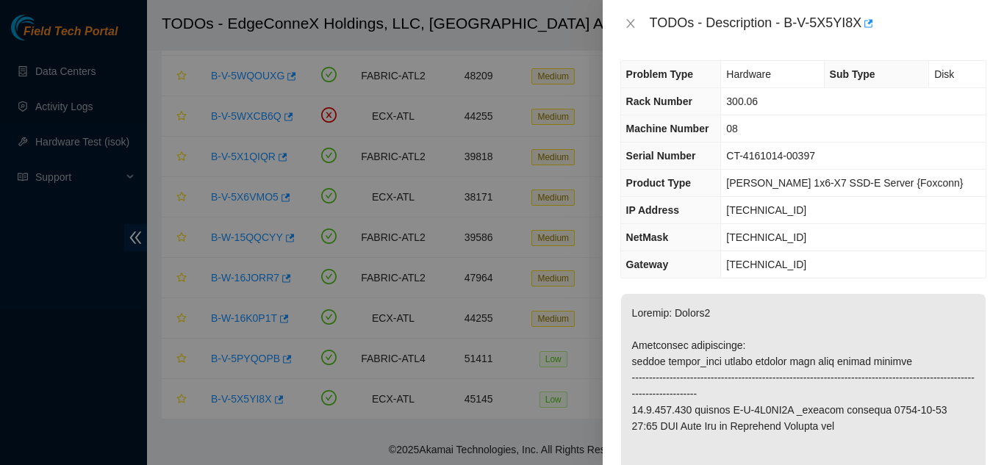
scroll to position [0, 0]
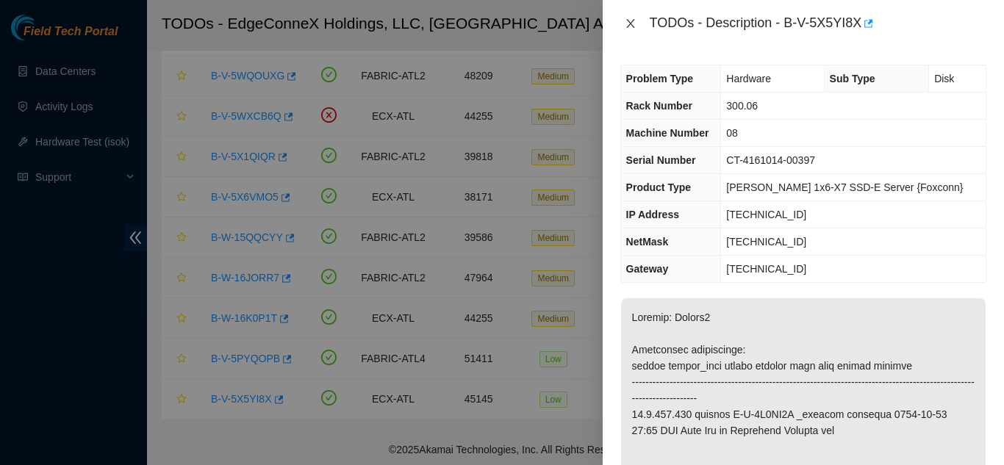
click at [489, 19] on icon "close" at bounding box center [631, 24] width 12 height 12
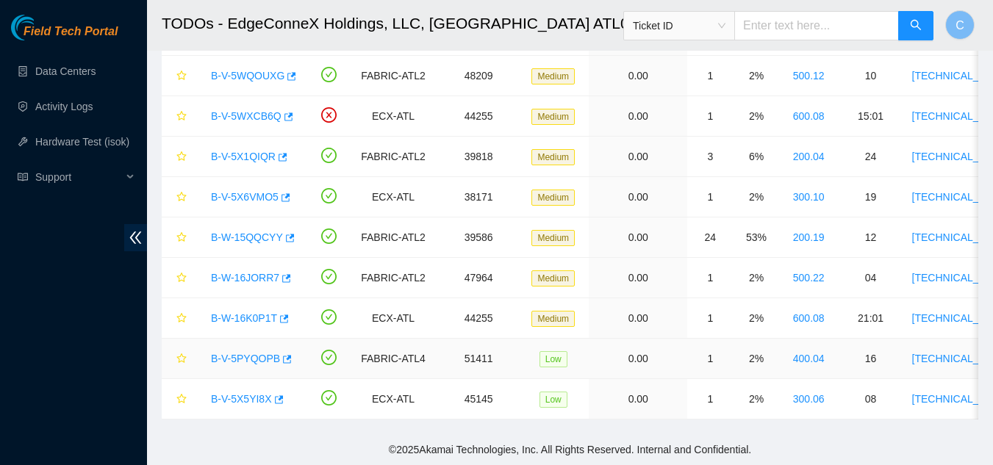
click at [226, 353] on link "B-V-5PYQOPB" at bounding box center [245, 359] width 69 height 12
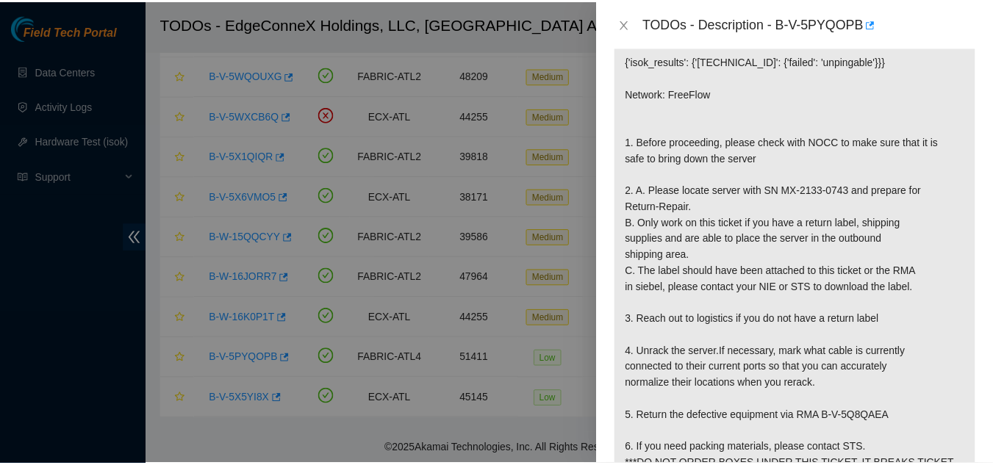
scroll to position [294, 0]
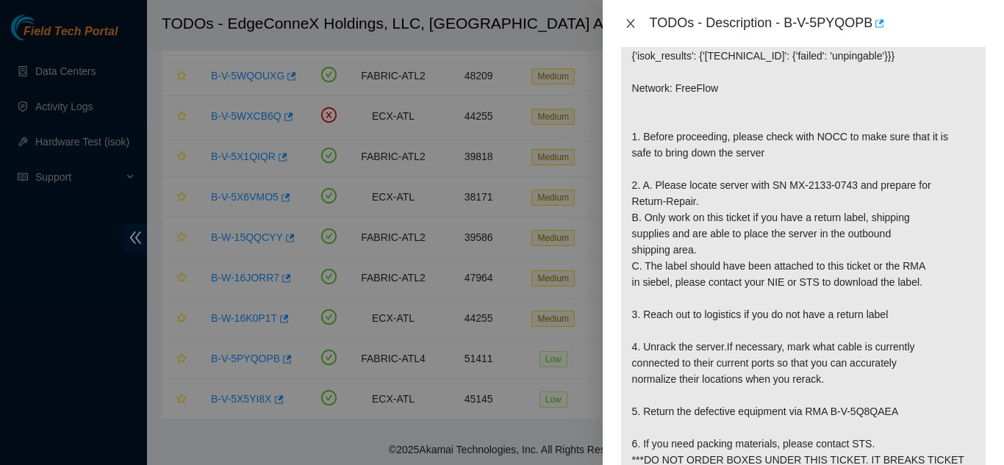
click at [489, 26] on icon "close" at bounding box center [631, 24] width 12 height 12
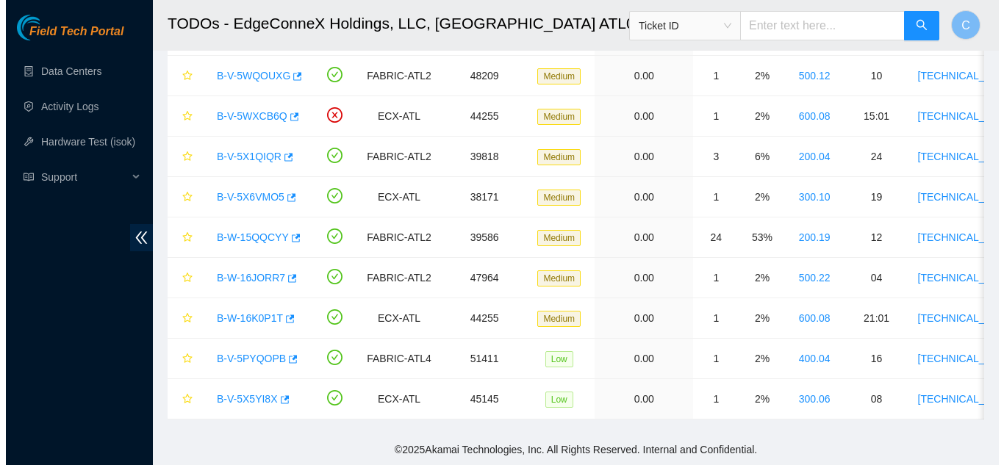
scroll to position [283, 0]
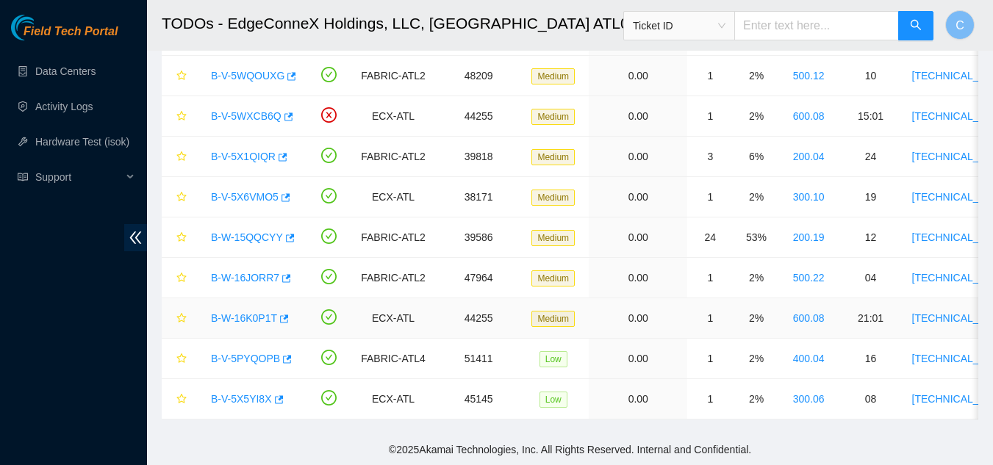
click at [244, 312] on link "B-W-16K0P1T" at bounding box center [244, 318] width 66 height 12
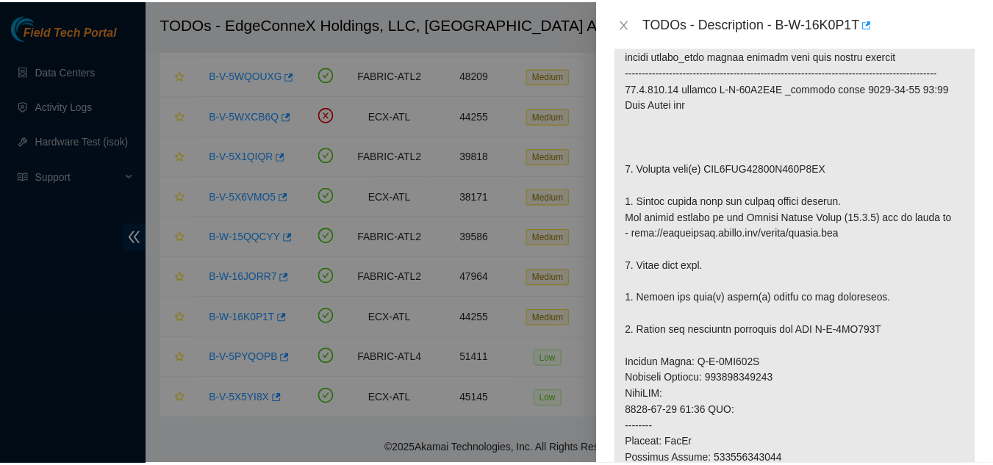
scroll to position [234, 0]
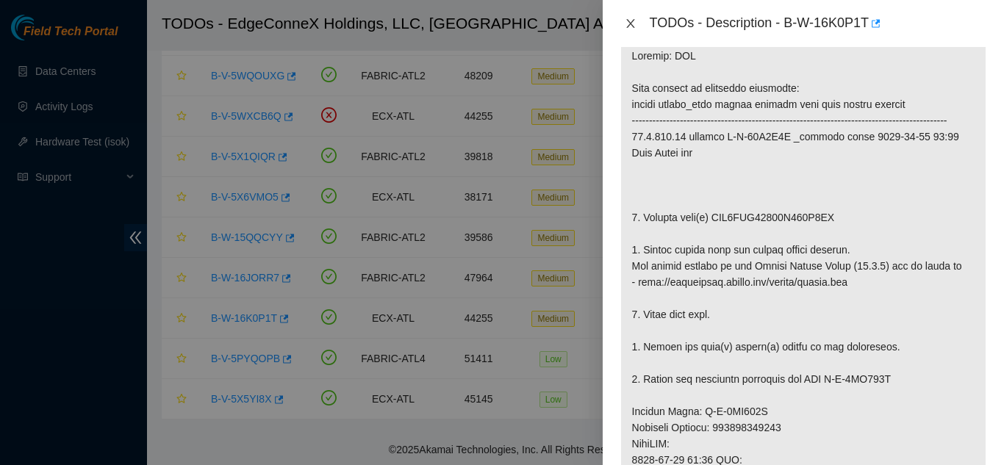
click at [489, 25] on icon "close" at bounding box center [631, 24] width 12 height 12
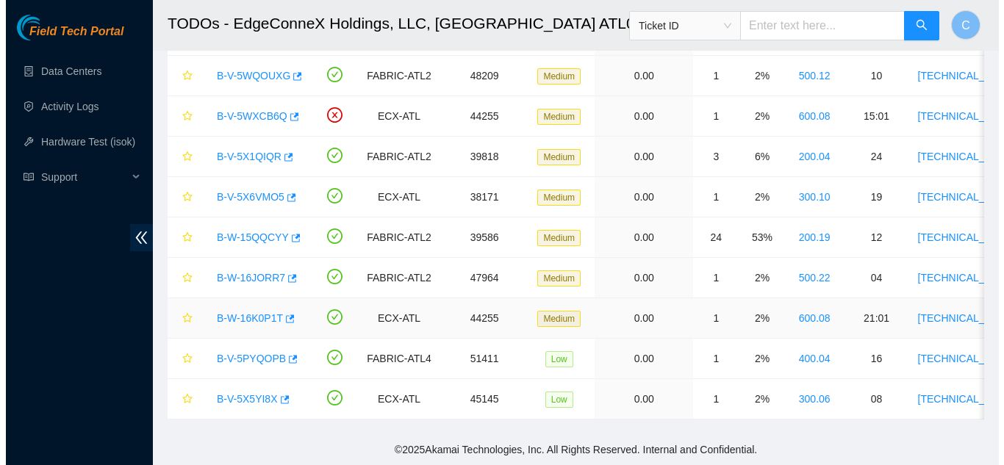
scroll to position [283, 0]
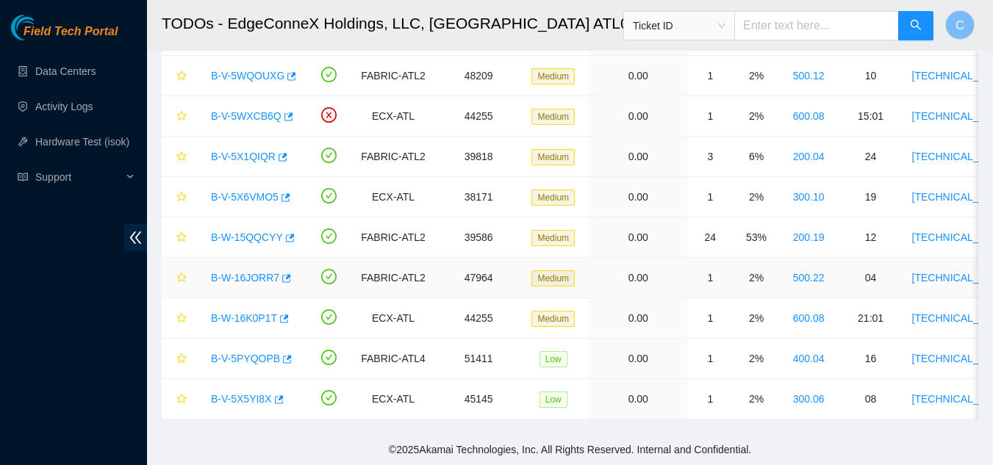
drag, startPoint x: 259, startPoint y: 263, endPoint x: 729, endPoint y: 175, distance: 478.5
click at [260, 272] on link "B-W-16JORR7" at bounding box center [245, 278] width 68 height 12
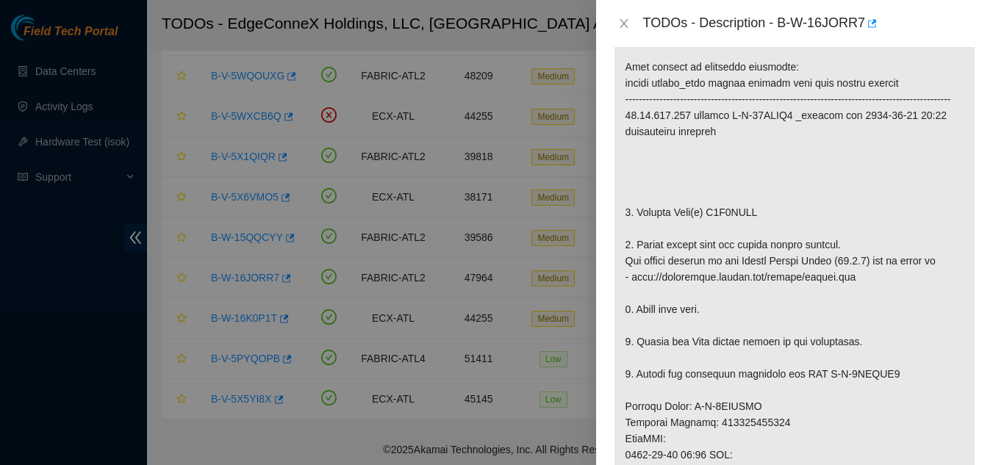
scroll to position [262, 0]
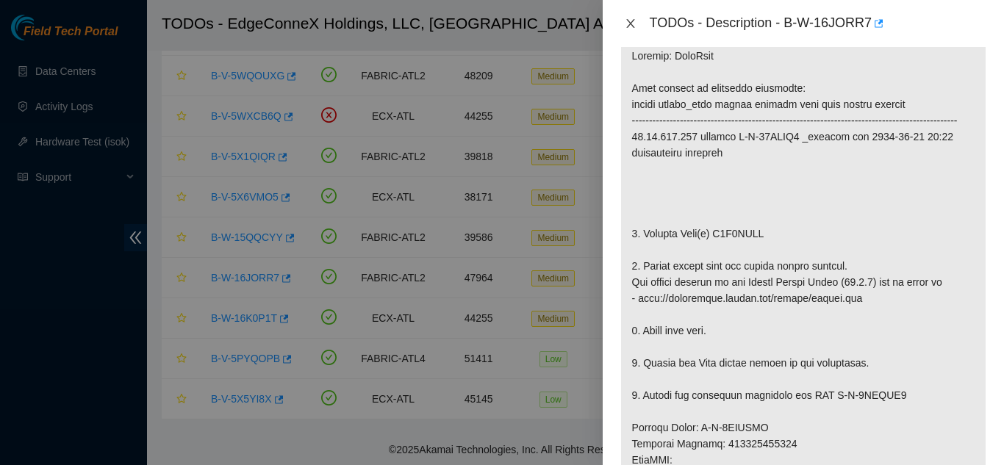
click at [489, 22] on icon "close" at bounding box center [630, 23] width 8 height 9
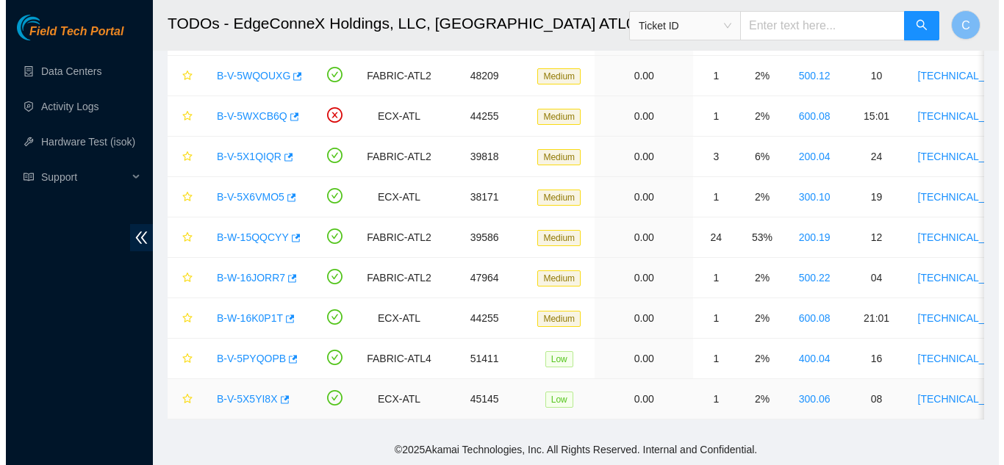
scroll to position [283, 0]
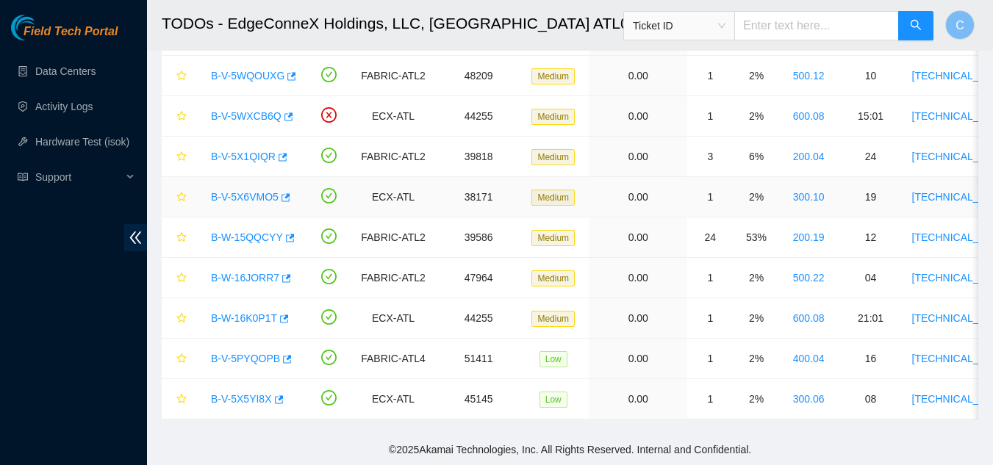
click at [253, 191] on link "B-V-5X6VMO5" at bounding box center [245, 197] width 68 height 12
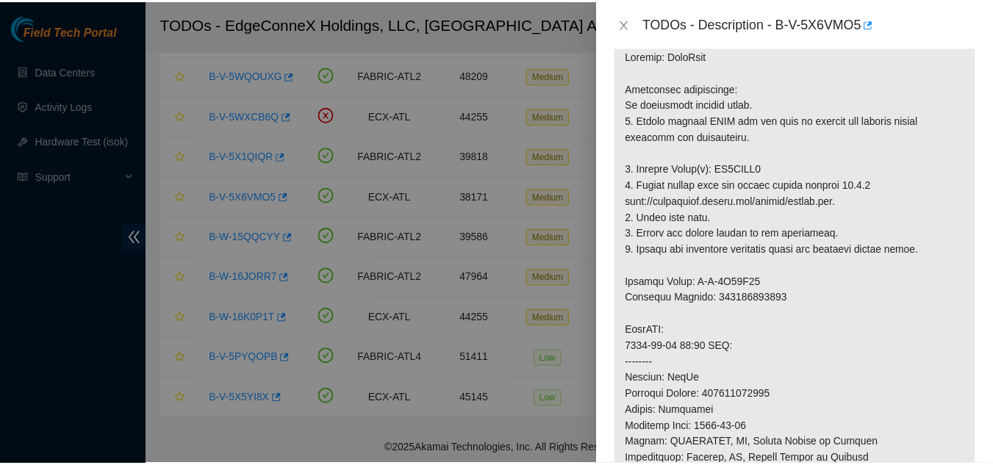
scroll to position [41, 0]
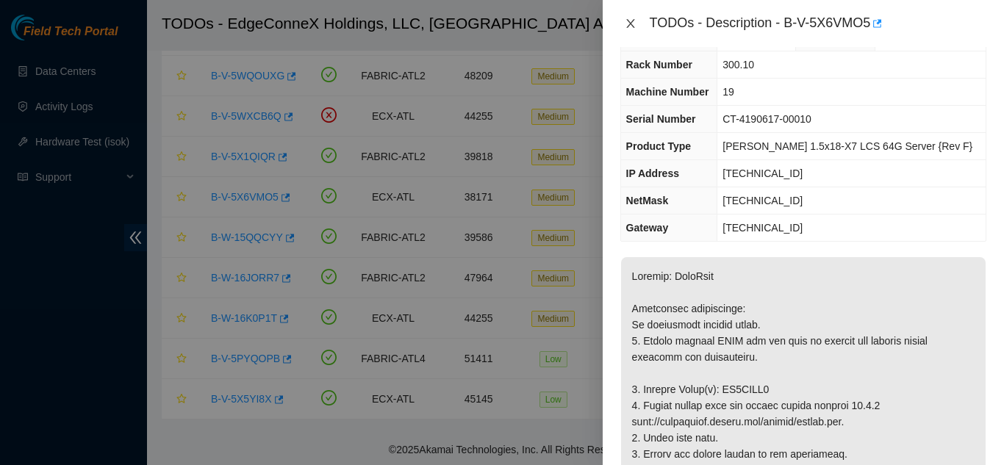
click at [489, 26] on icon "close" at bounding box center [631, 24] width 12 height 12
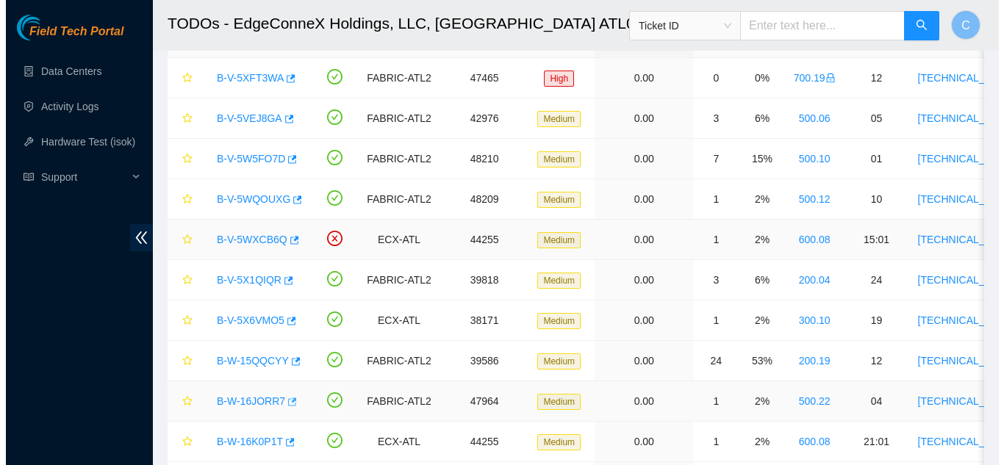
scroll to position [14, 0]
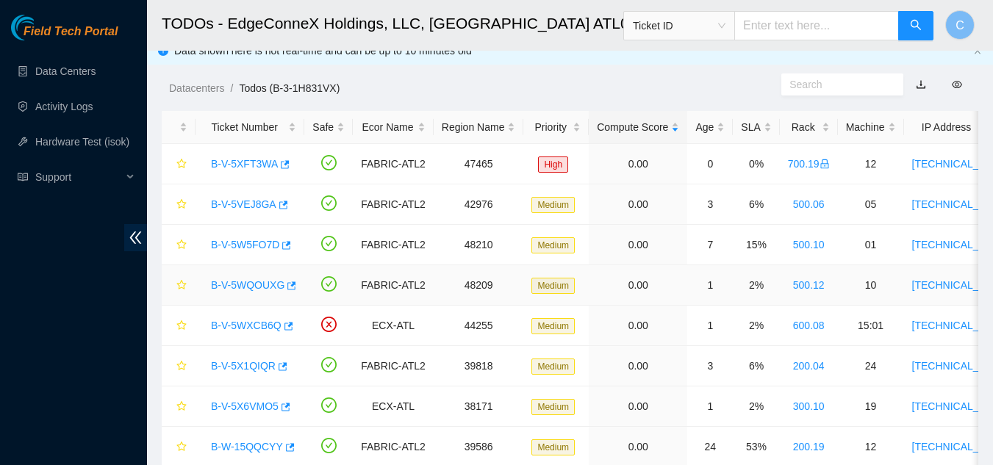
click at [257, 289] on link "B-V-5WQOUXG" at bounding box center [247, 285] width 73 height 12
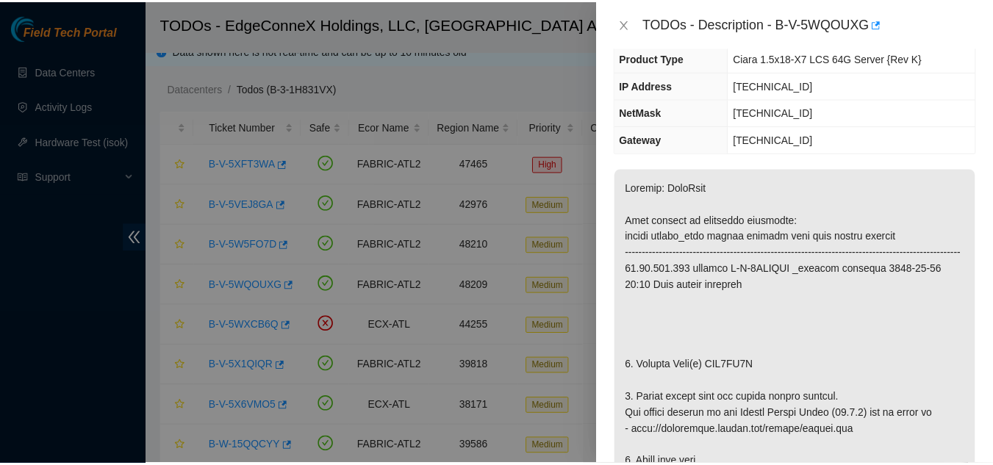
scroll to position [262, 0]
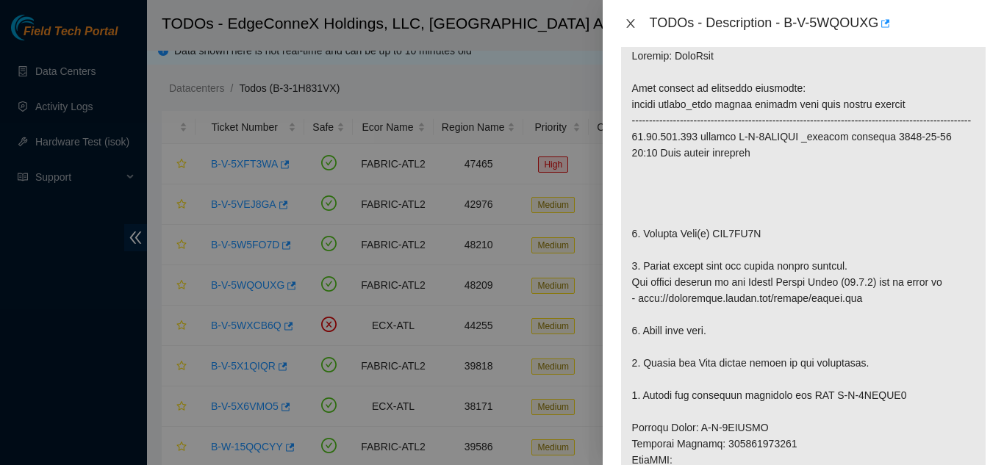
click at [489, 23] on icon "close" at bounding box center [631, 24] width 12 height 12
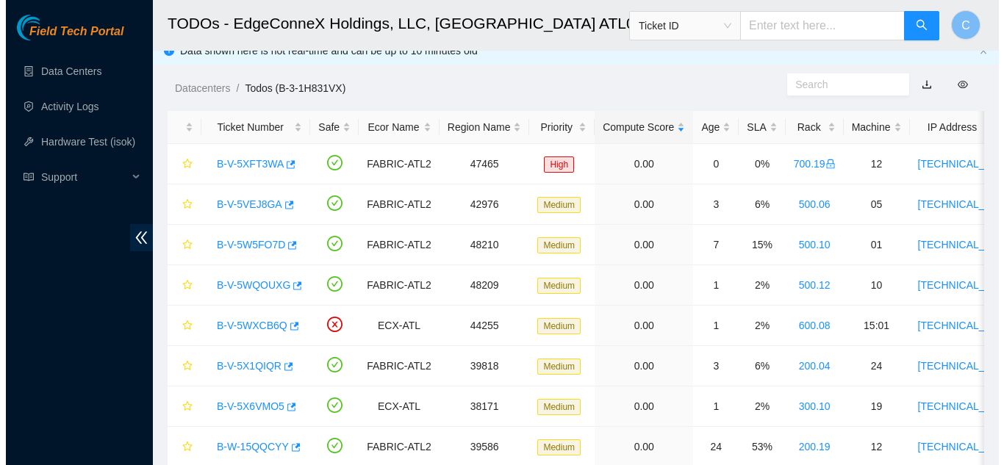
scroll to position [283, 0]
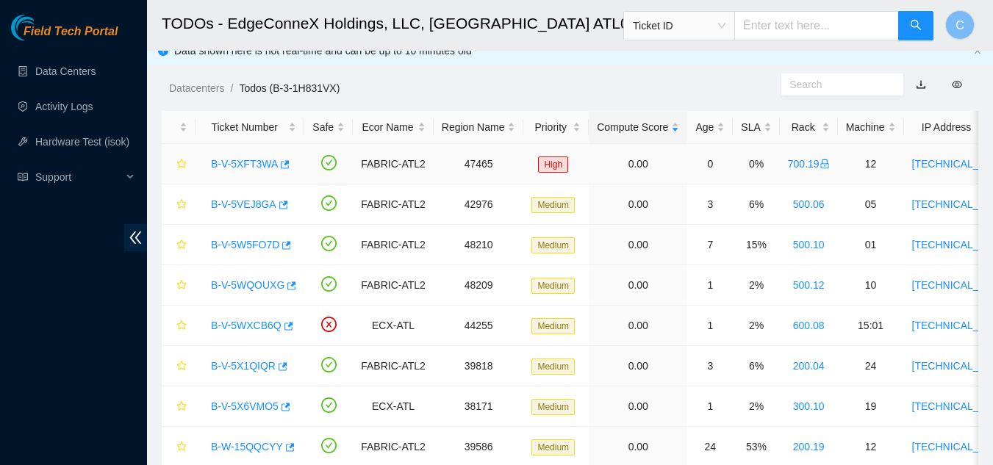
click at [245, 162] on link "B-V-5XFT3WA" at bounding box center [244, 164] width 67 height 12
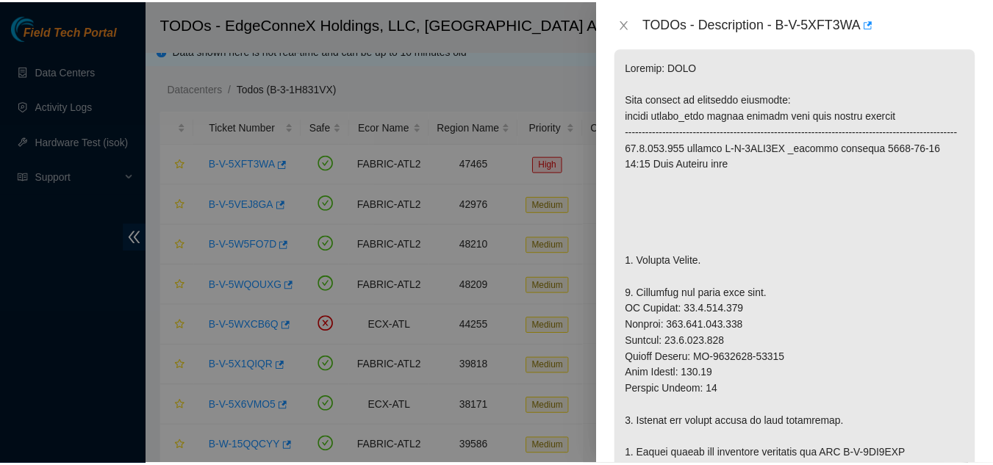
scroll to position [294, 0]
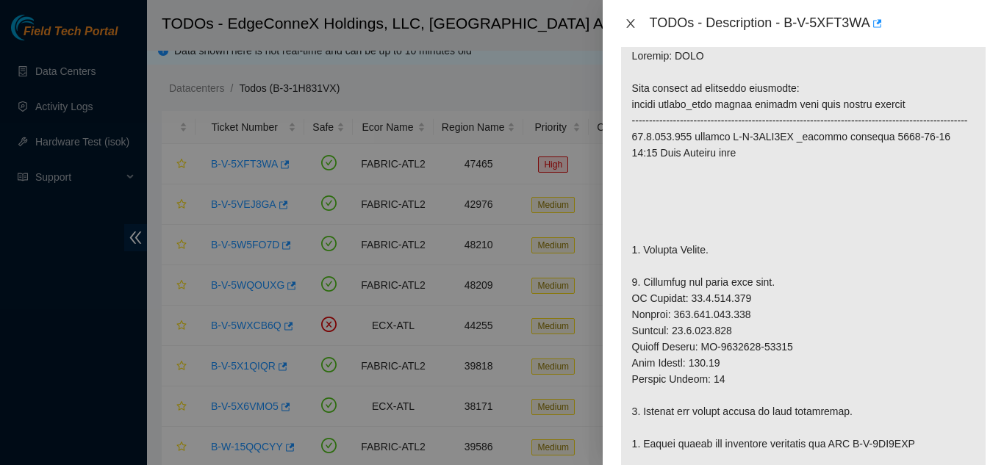
click at [489, 25] on icon "close" at bounding box center [631, 24] width 12 height 12
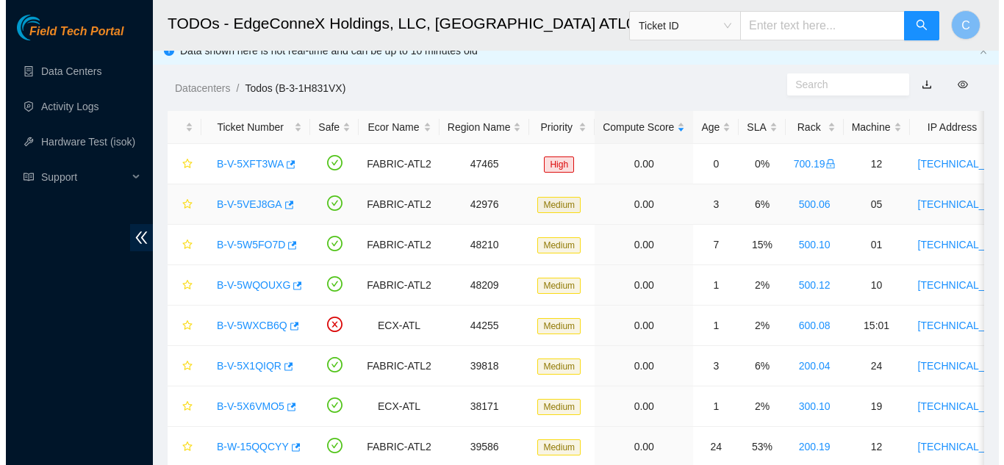
scroll to position [283, 0]
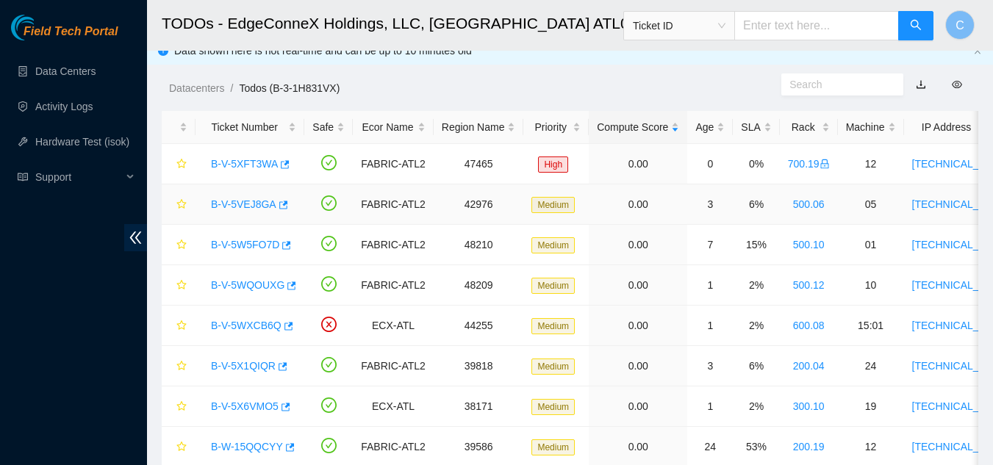
click at [251, 204] on link "B-V-5VEJ8GA" at bounding box center [243, 204] width 65 height 12
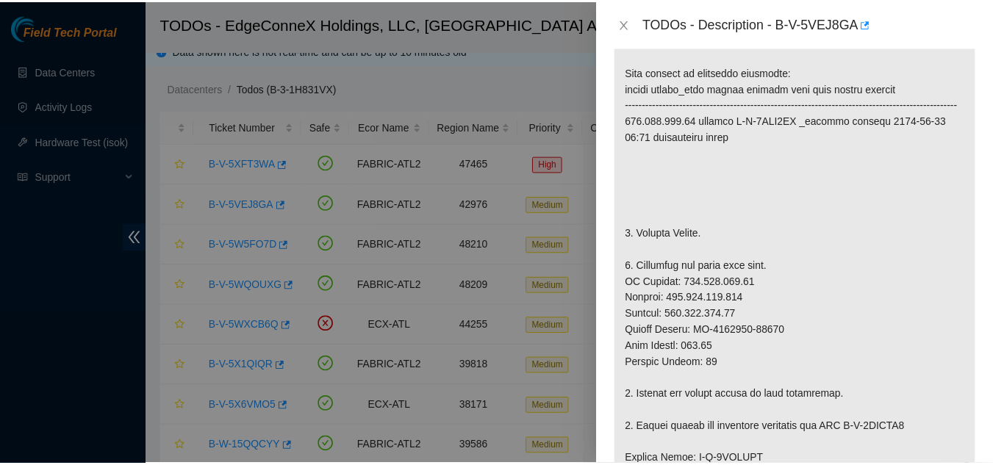
scroll to position [234, 0]
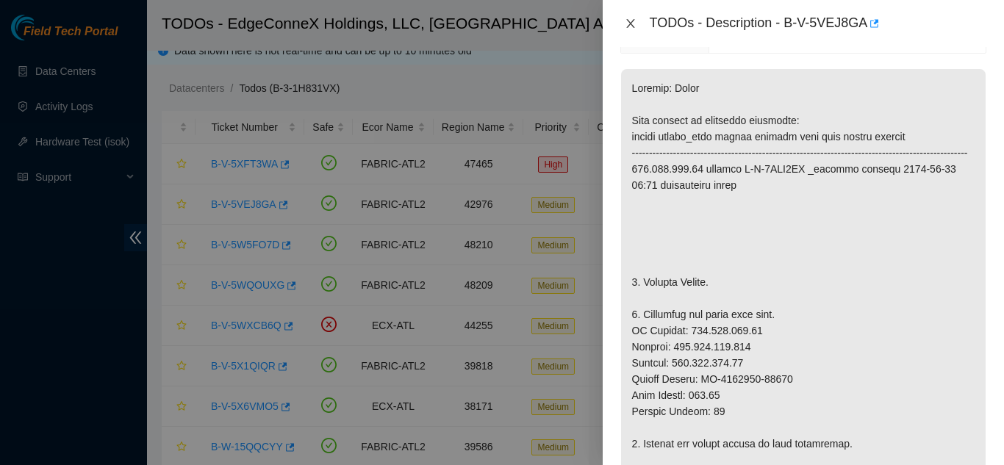
click at [489, 26] on icon "close" at bounding box center [631, 24] width 12 height 12
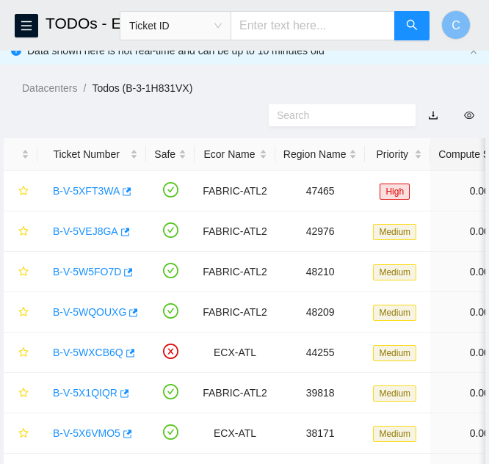
scroll to position [262, 0]
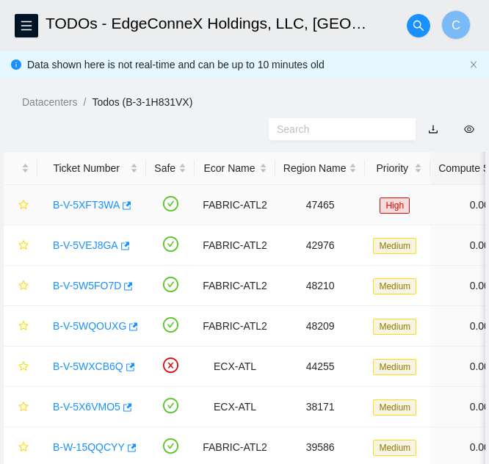
click at [71, 202] on link "B-V-5XFT3WA" at bounding box center [86, 205] width 67 height 12
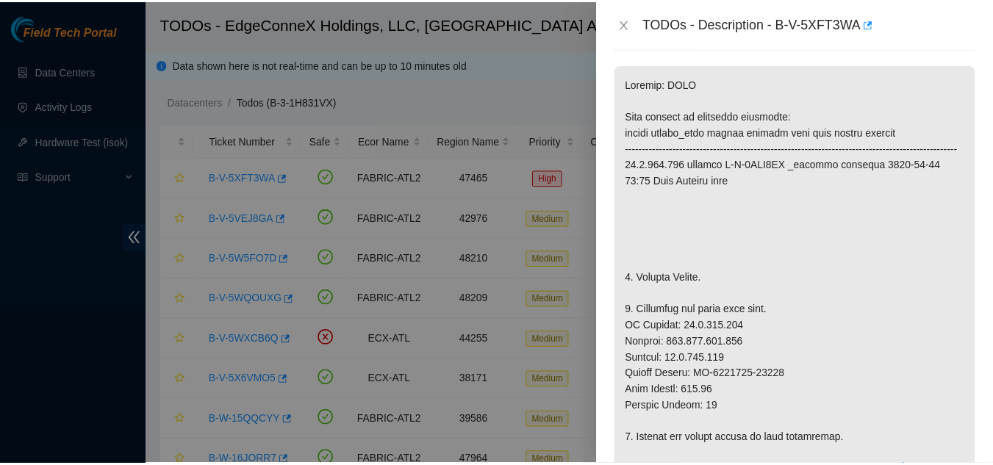
scroll to position [73, 0]
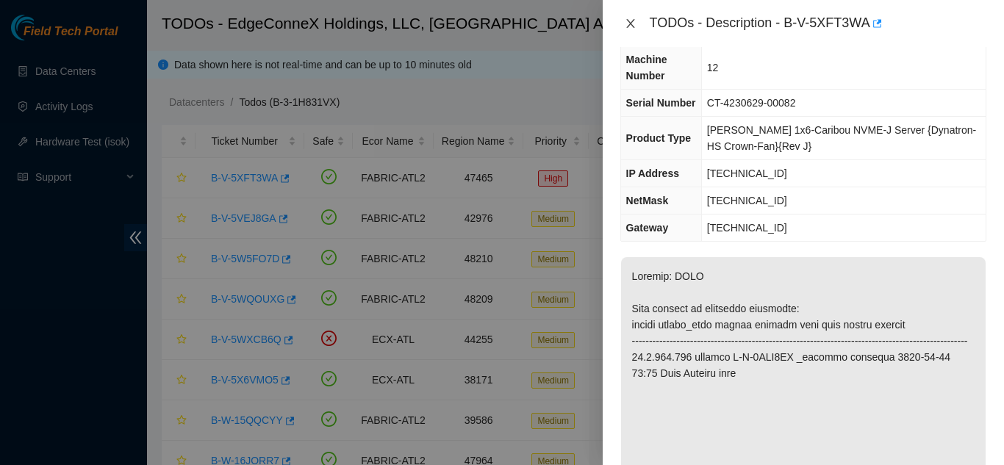
click at [500, 29] on icon "close" at bounding box center [631, 24] width 12 height 12
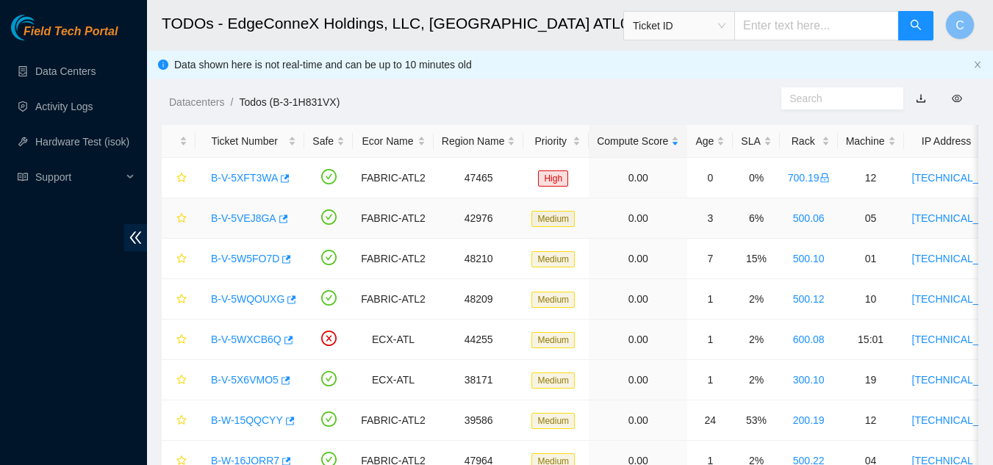
drag, startPoint x: 233, startPoint y: 223, endPoint x: 313, endPoint y: 218, distance: 80.2
click at [234, 222] on link "B-V-5VEJ8GA" at bounding box center [243, 218] width 65 height 12
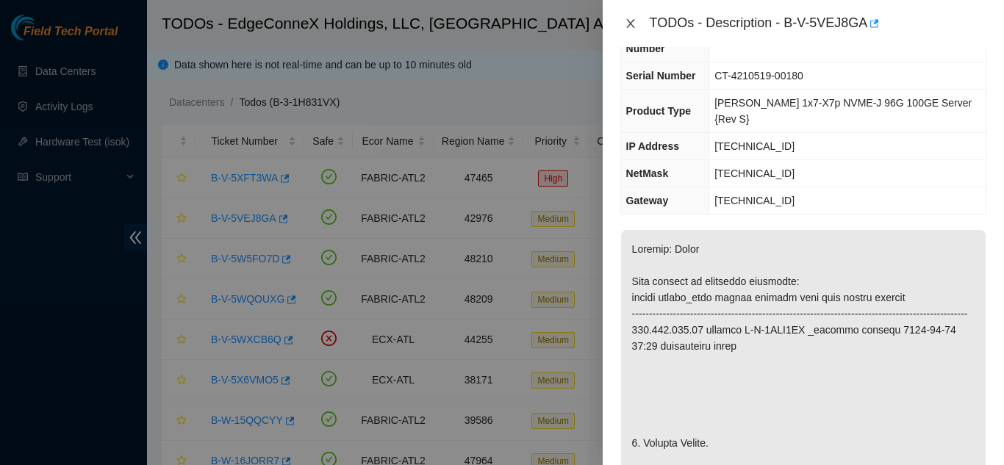
drag, startPoint x: 625, startPoint y: 19, endPoint x: 628, endPoint y: 31, distance: 12.3
click at [500, 19] on icon "close" at bounding box center [631, 24] width 12 height 12
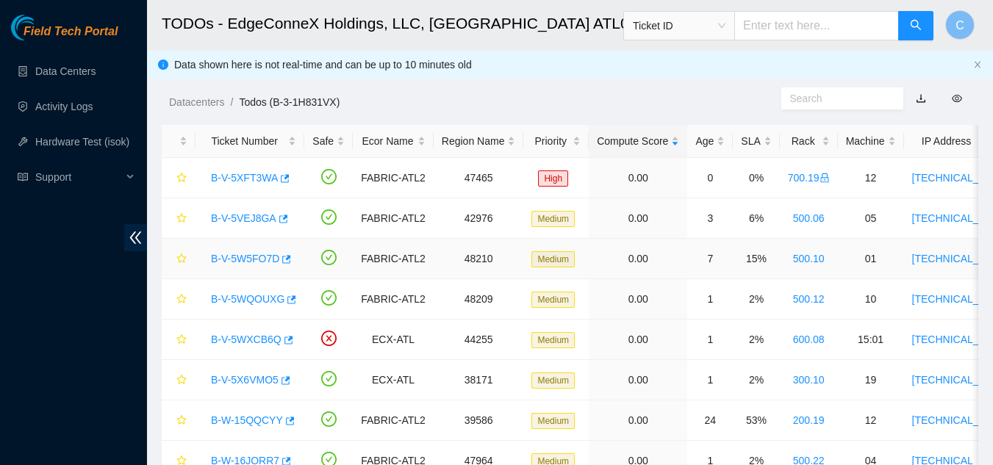
click at [245, 260] on link "B-V-5W5FO7D" at bounding box center [245, 259] width 68 height 12
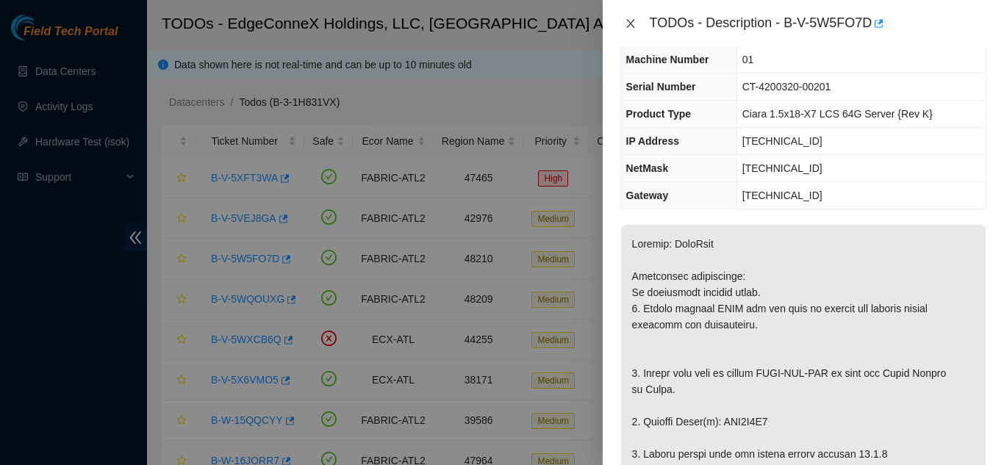
click at [500, 21] on icon "close" at bounding box center [630, 23] width 8 height 9
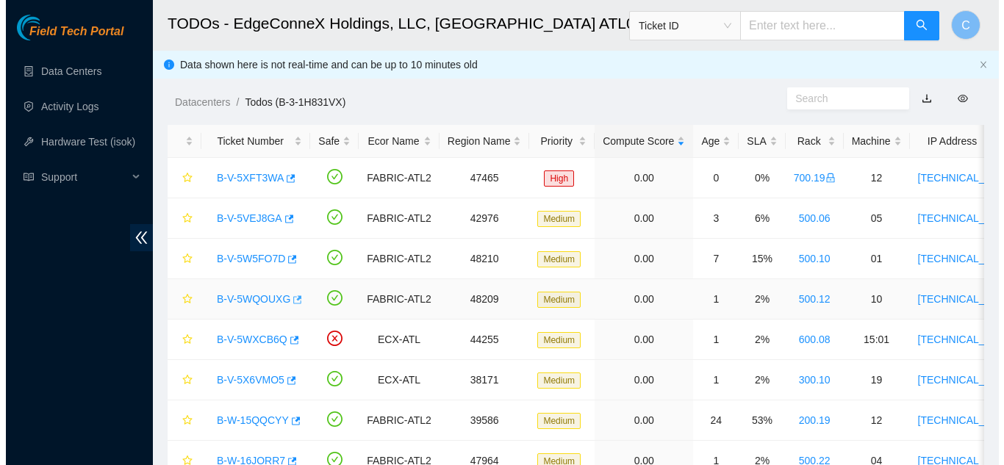
scroll to position [106, 0]
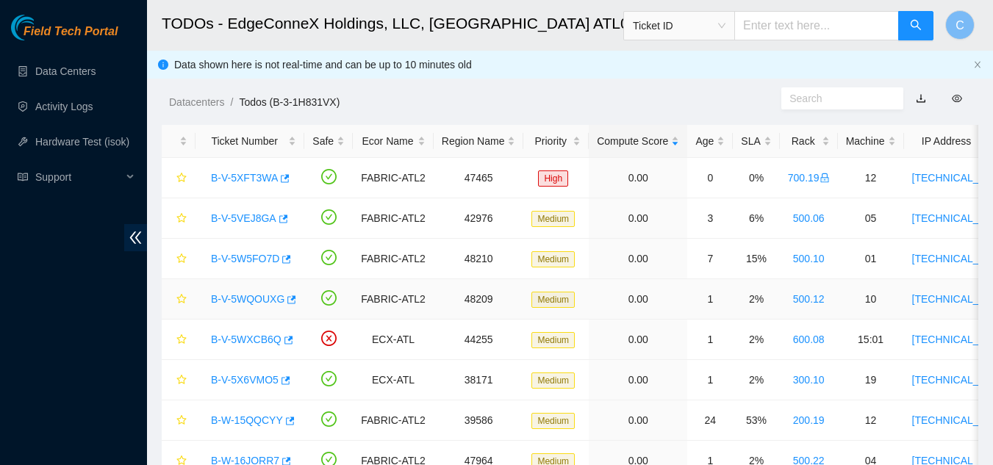
click at [243, 298] on link "B-V-5WQOUXG" at bounding box center [247, 299] width 73 height 12
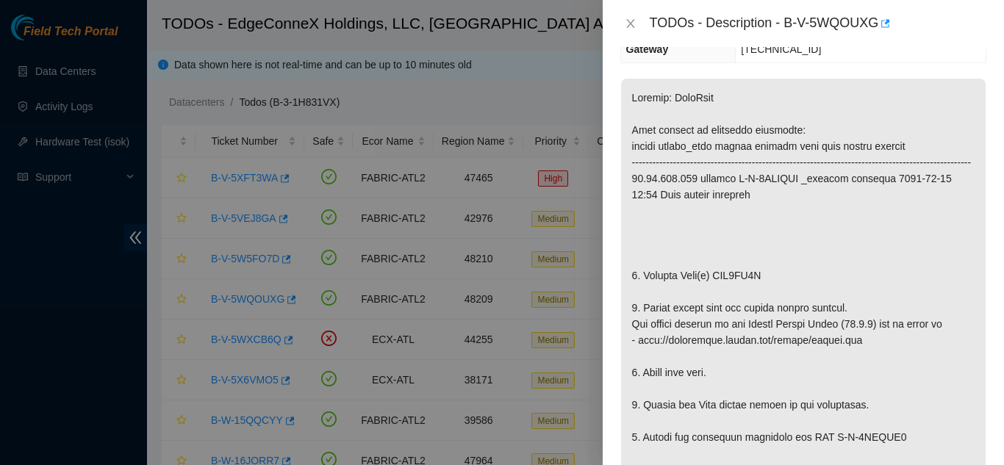
scroll to position [220, 0]
click at [500, 24] on icon "close" at bounding box center [631, 24] width 12 height 12
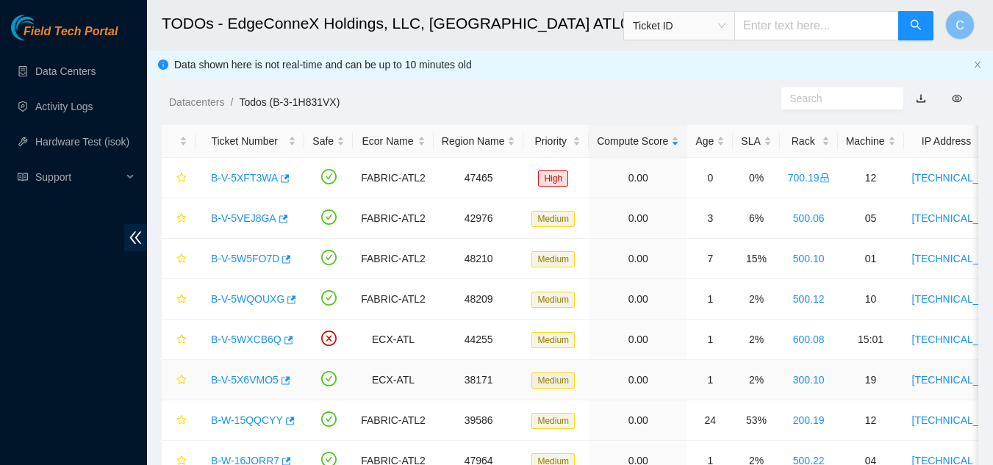
click at [251, 378] on link "B-V-5X6VMO5" at bounding box center [245, 380] width 68 height 12
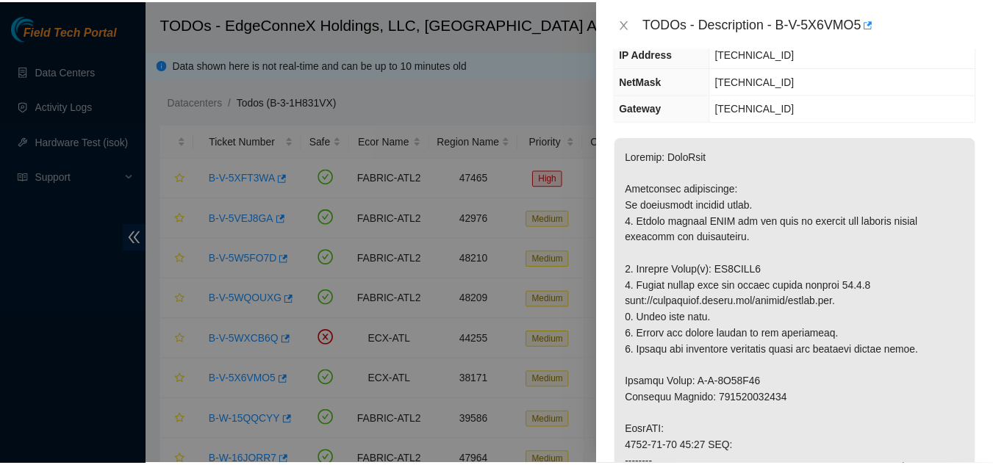
scroll to position [73, 0]
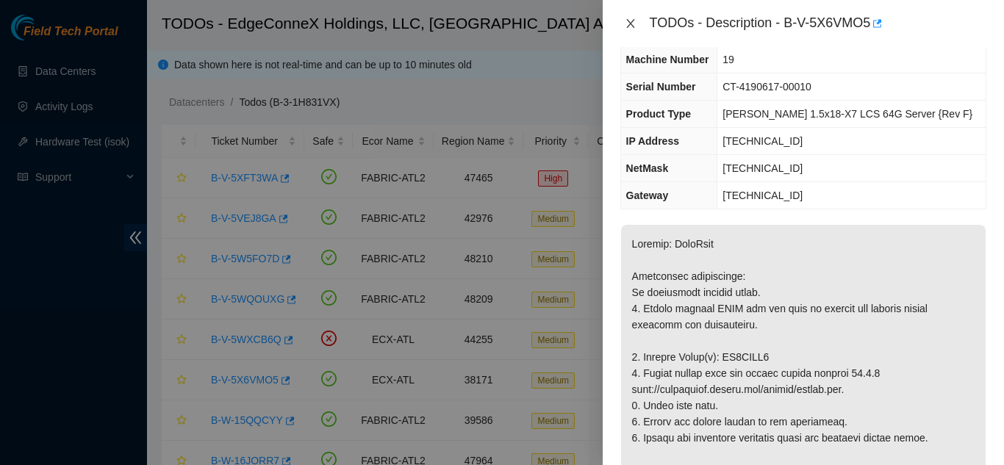
click at [500, 23] on icon "close" at bounding box center [631, 24] width 12 height 12
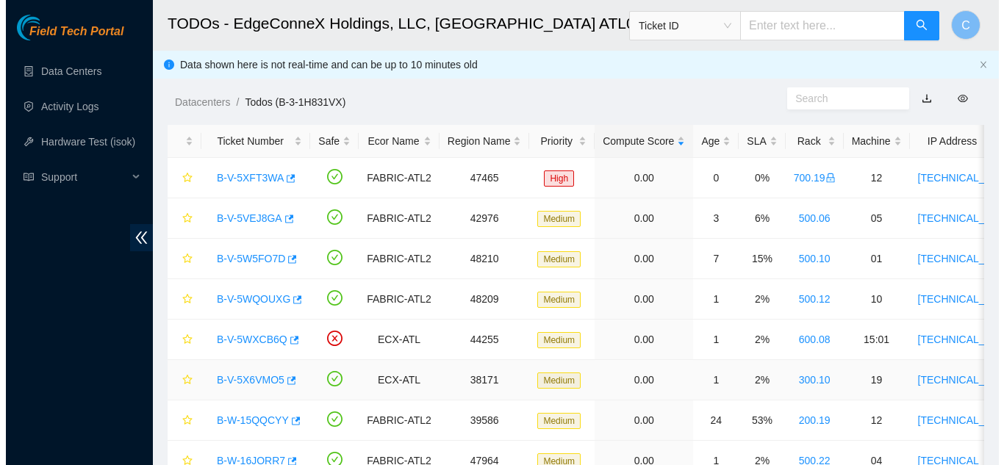
scroll to position [106, 0]
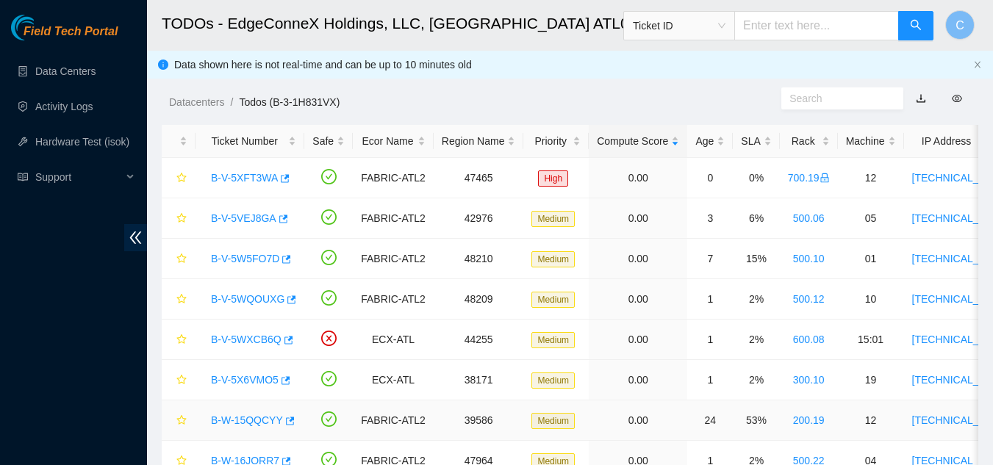
click at [259, 418] on link "B-W-15QQCYY" at bounding box center [247, 420] width 72 height 12
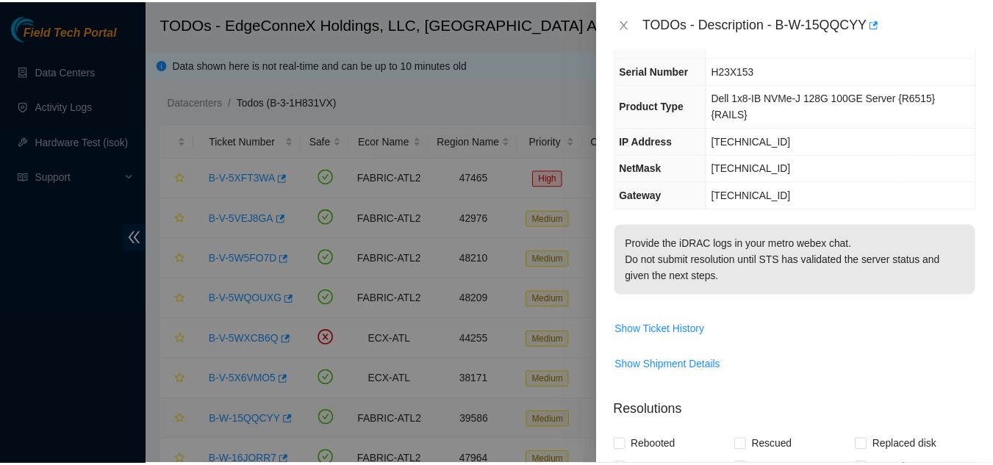
scroll to position [73, 0]
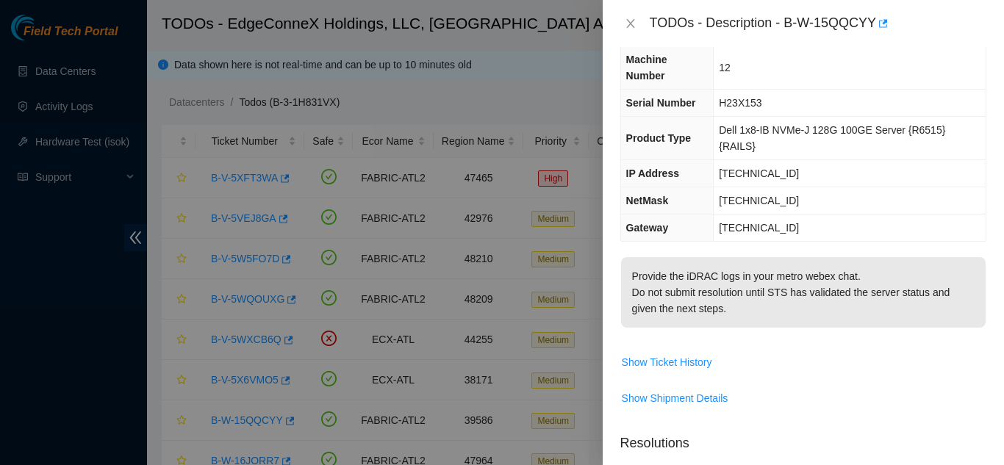
click at [500, 36] on div "TODOs - Description - B-W-15QQCYY" at bounding box center [803, 23] width 401 height 47
click at [500, 21] on icon "close" at bounding box center [631, 24] width 12 height 12
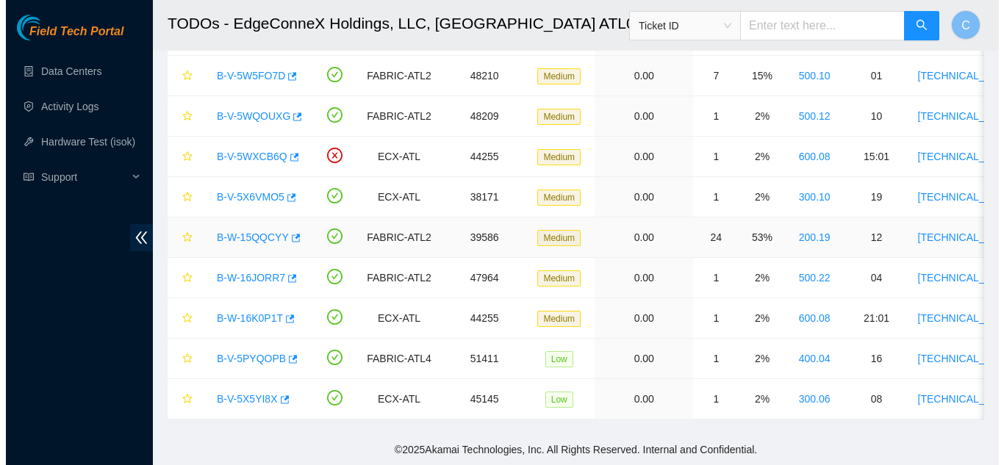
scroll to position [194, 0]
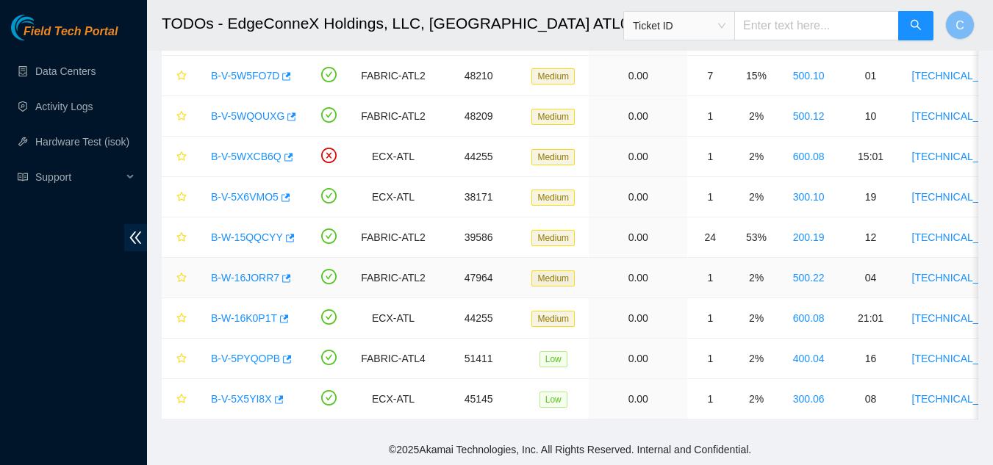
click at [242, 272] on link "B-W-16JORR7" at bounding box center [245, 278] width 68 height 12
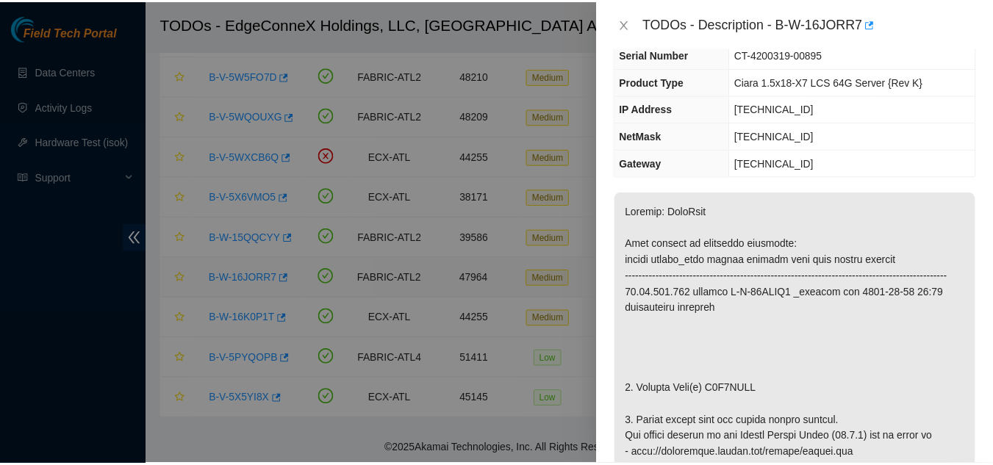
scroll to position [73, 0]
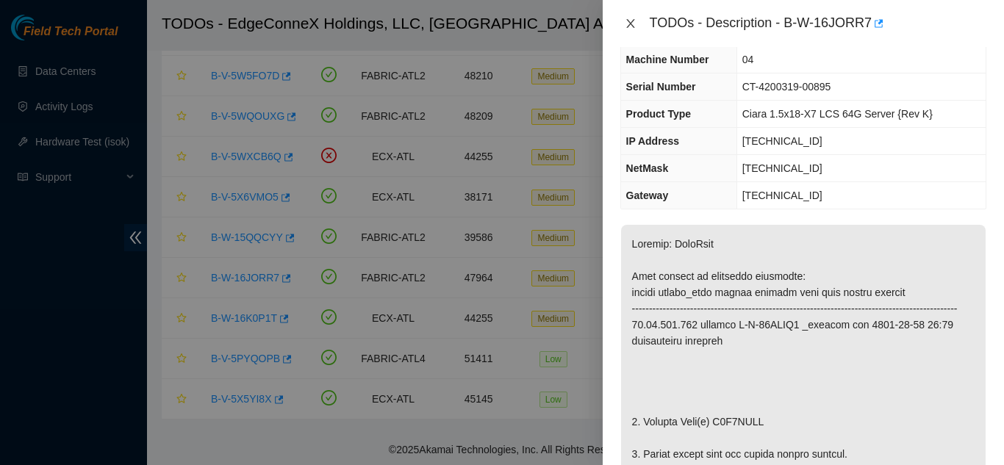
click at [500, 24] on icon "close" at bounding box center [631, 24] width 12 height 12
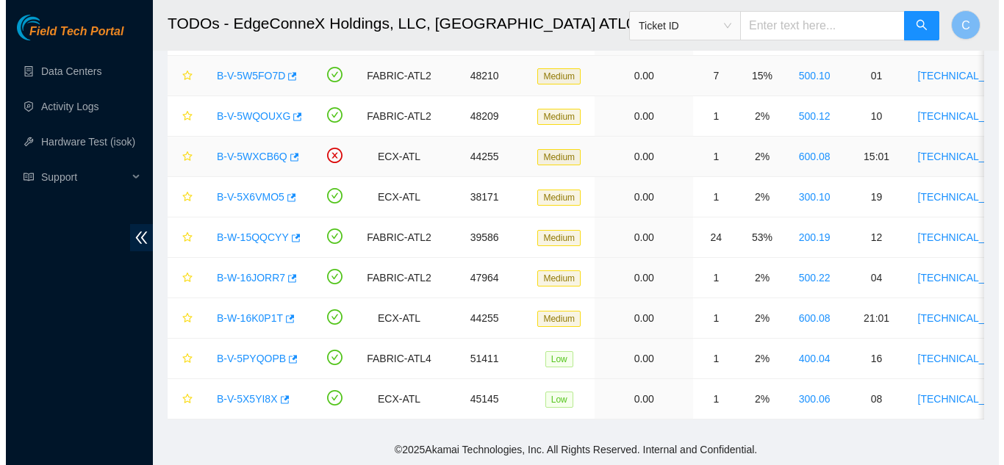
scroll to position [106, 0]
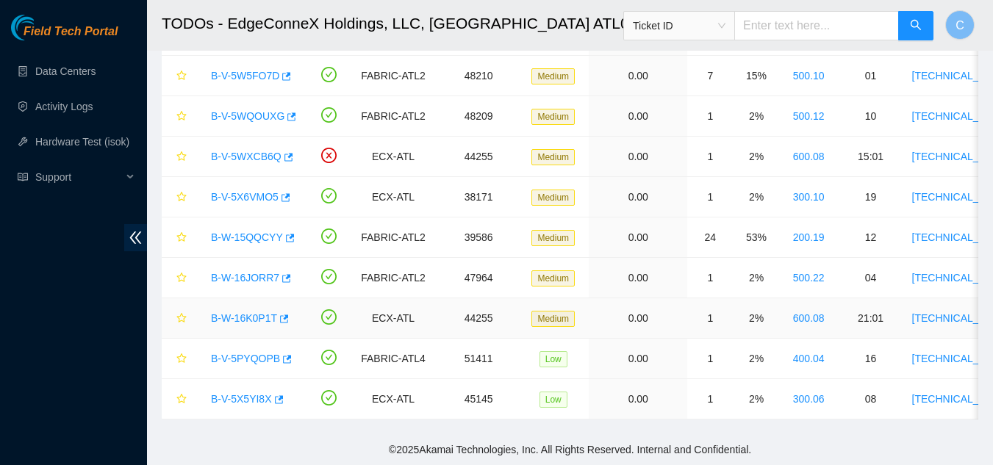
click at [245, 314] on div "B-W-16K0P1T" at bounding box center [250, 318] width 93 height 24
click at [245, 312] on link "B-W-16K0P1T" at bounding box center [244, 318] width 66 height 12
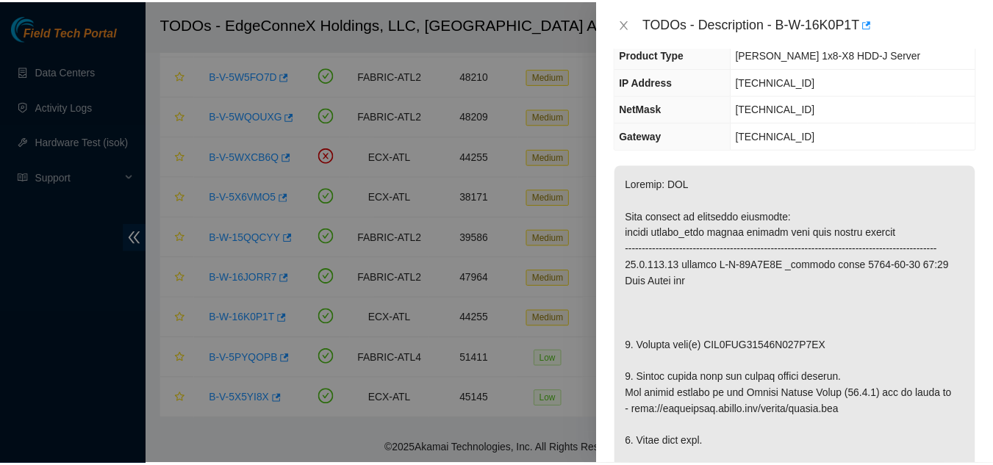
scroll to position [73, 0]
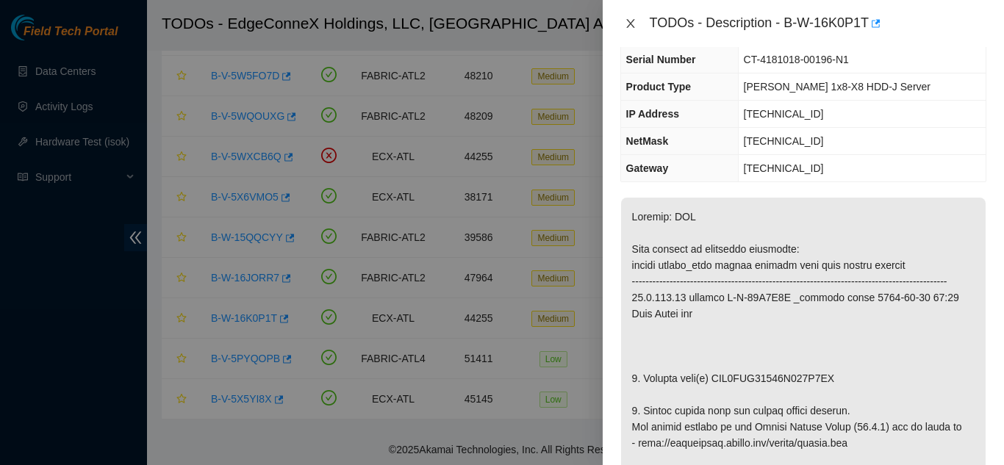
click at [500, 19] on button "Close" at bounding box center [630, 24] width 21 height 14
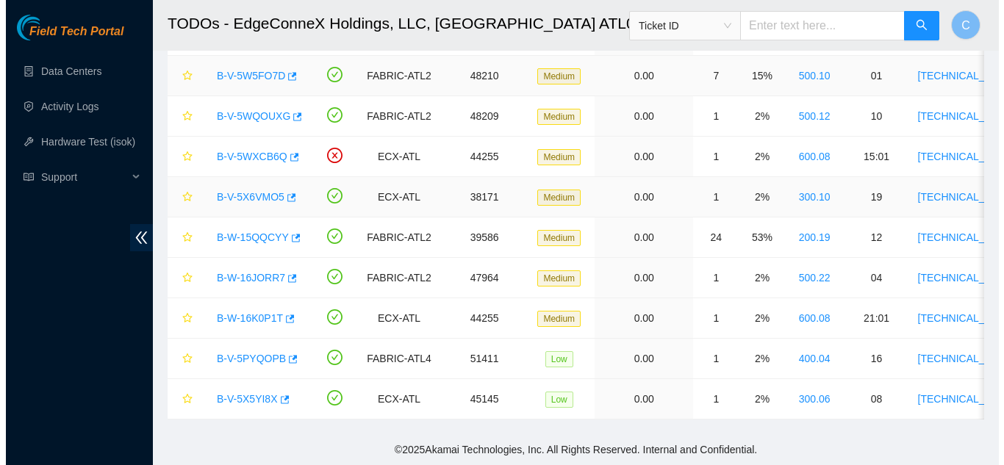
scroll to position [106, 0]
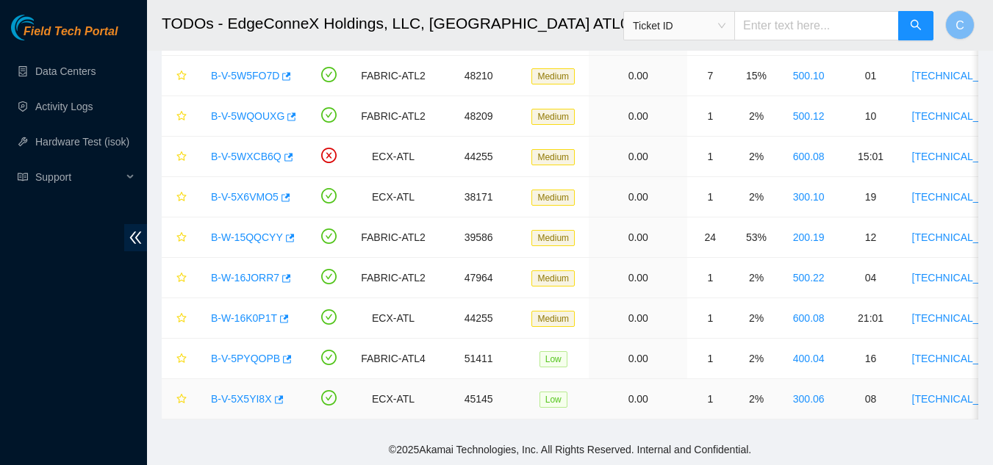
click at [240, 393] on link "B-V-5X5YI8X" at bounding box center [241, 399] width 61 height 12
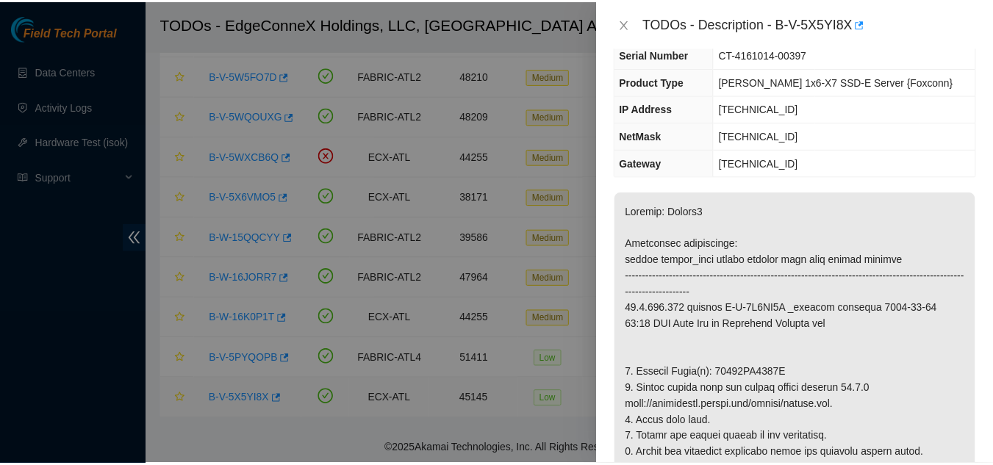
scroll to position [73, 0]
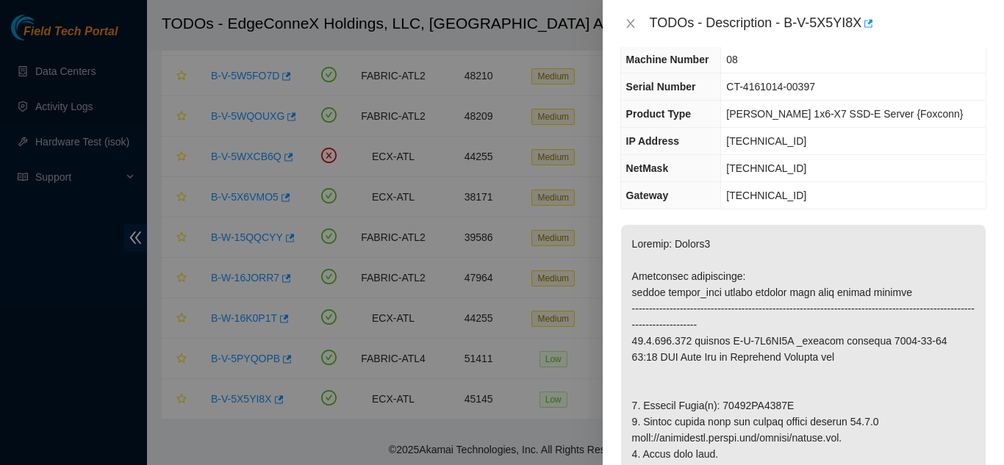
click at [500, 15] on div "TODOs - Description - B-V-5X5YI8X" at bounding box center [803, 24] width 366 height 24
click at [500, 24] on icon "close" at bounding box center [630, 23] width 8 height 9
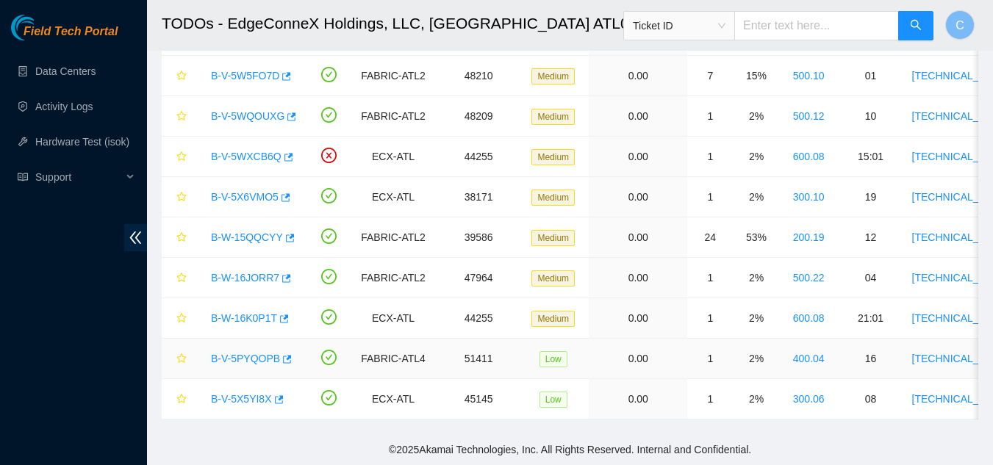
click at [235, 353] on link "B-V-5PYQOPB" at bounding box center [245, 359] width 69 height 12
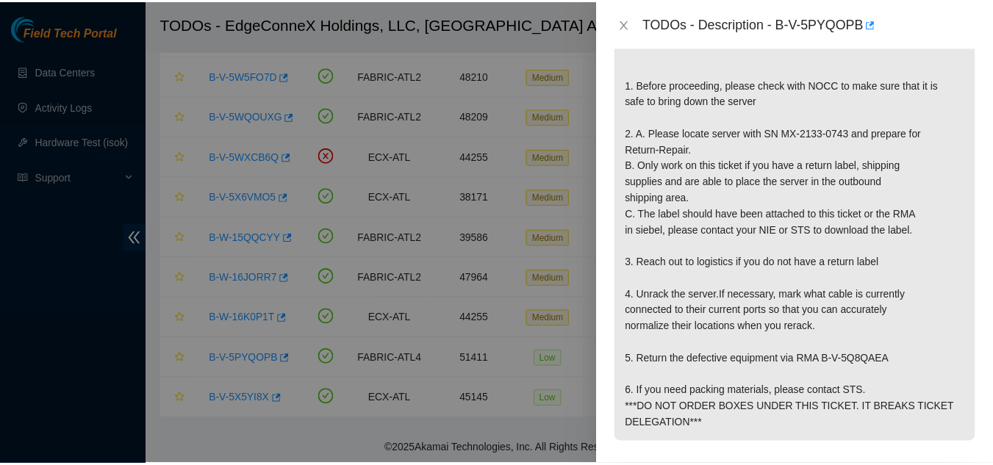
scroll to position [441, 0]
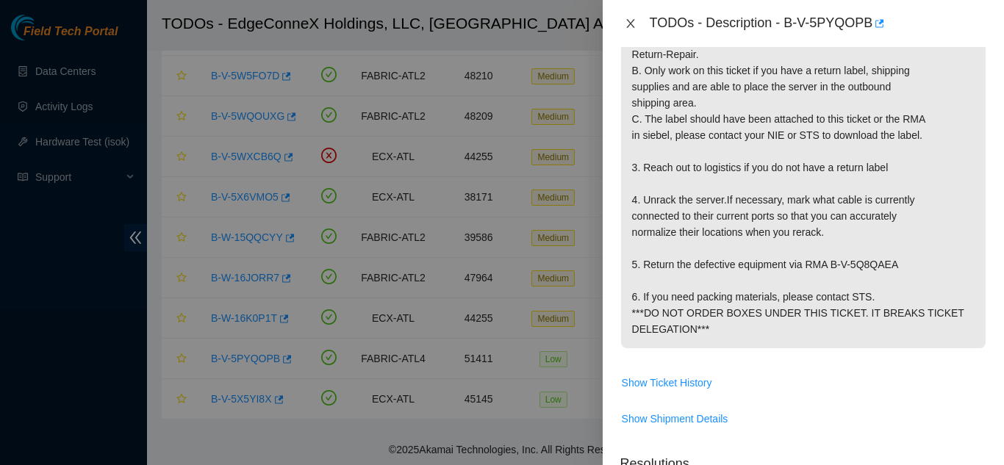
click at [500, 23] on icon "close" at bounding box center [631, 24] width 12 height 12
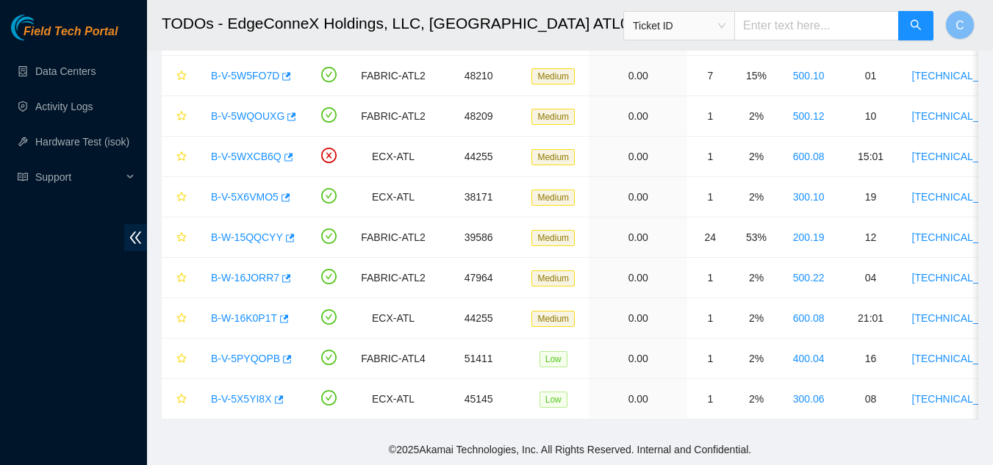
scroll to position [430, 0]
